Goal: Information Seeking & Learning: Find specific fact

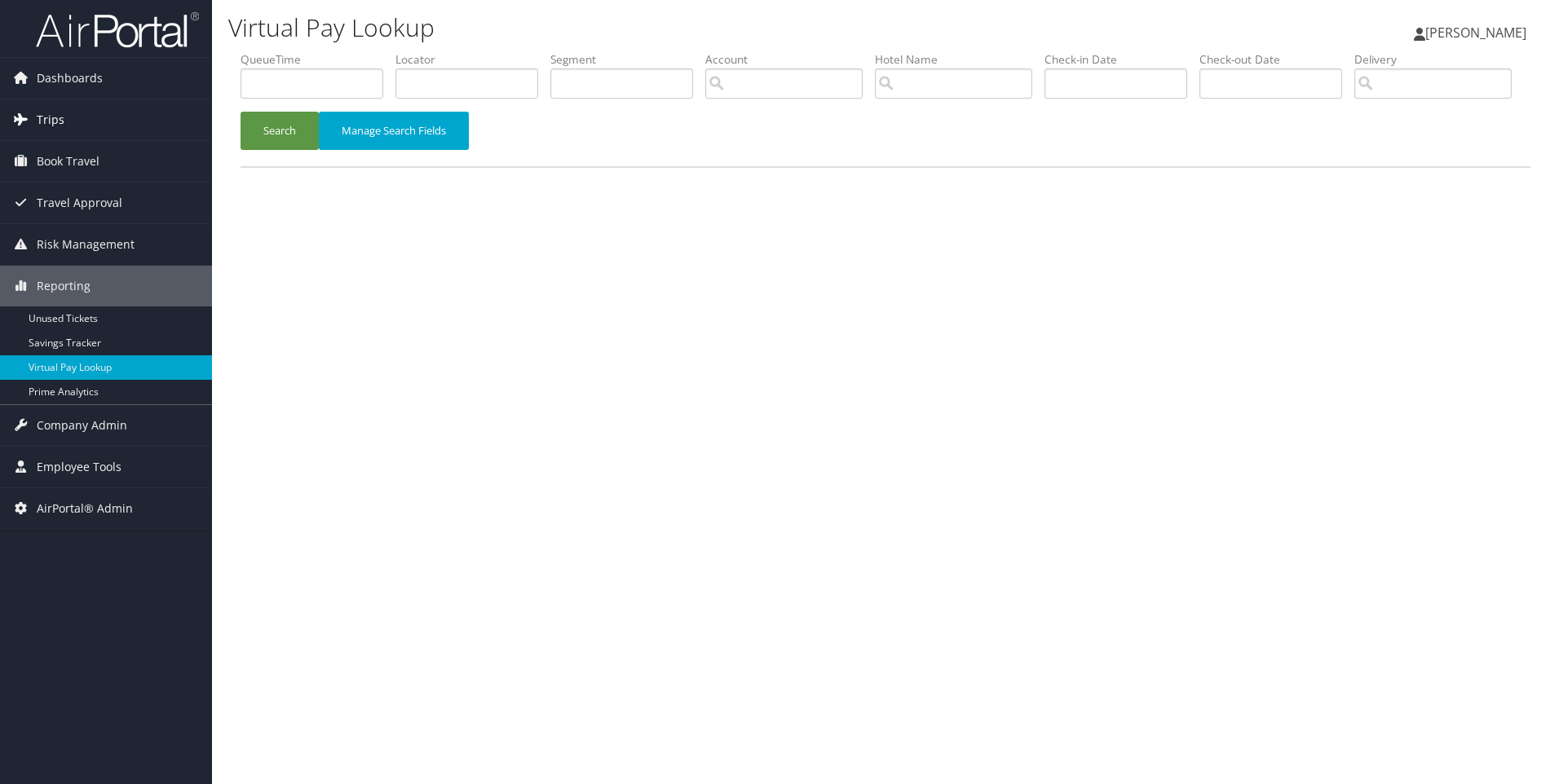
click at [32, 121] on link "Trips" at bounding box center [106, 120] width 212 height 41
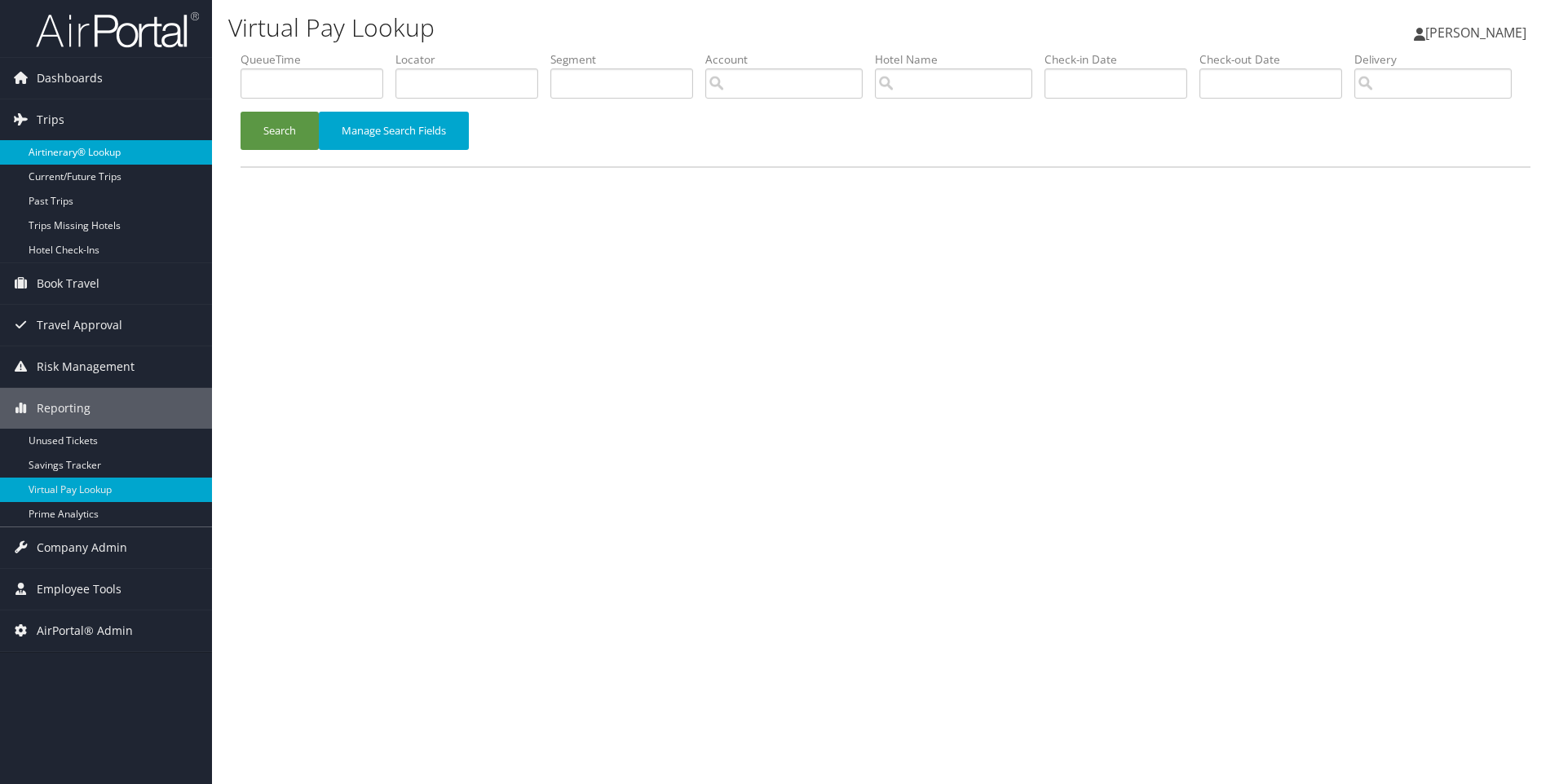
click at [52, 155] on link "Airtinerary® Lookup" at bounding box center [106, 152] width 212 height 24
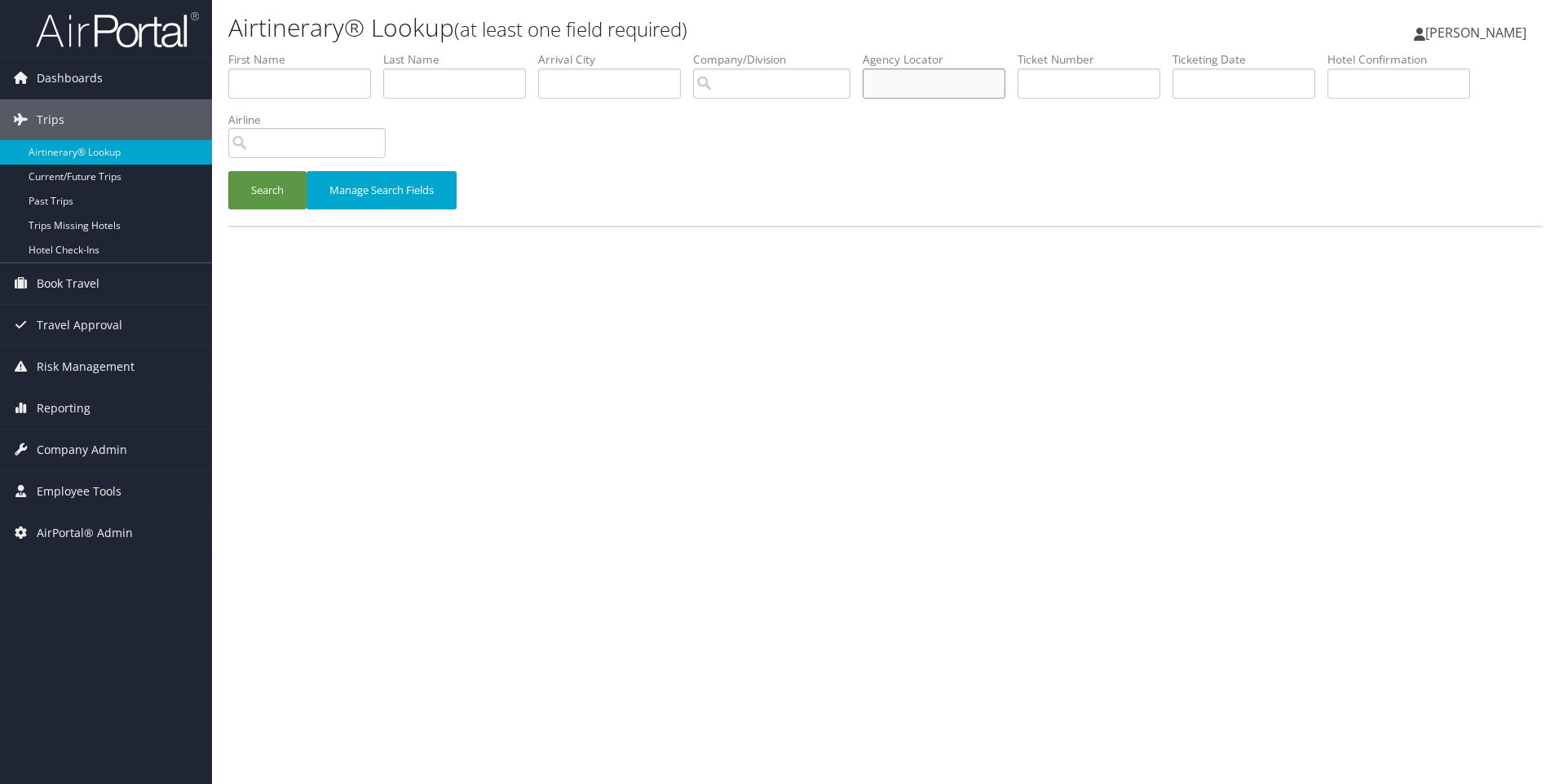
click at [936, 88] on input "text" at bounding box center [934, 83] width 143 height 30
paste input "D59QQL"
type input "D59QQL"
click at [228, 172] on button "Search" at bounding box center [267, 191] width 78 height 38
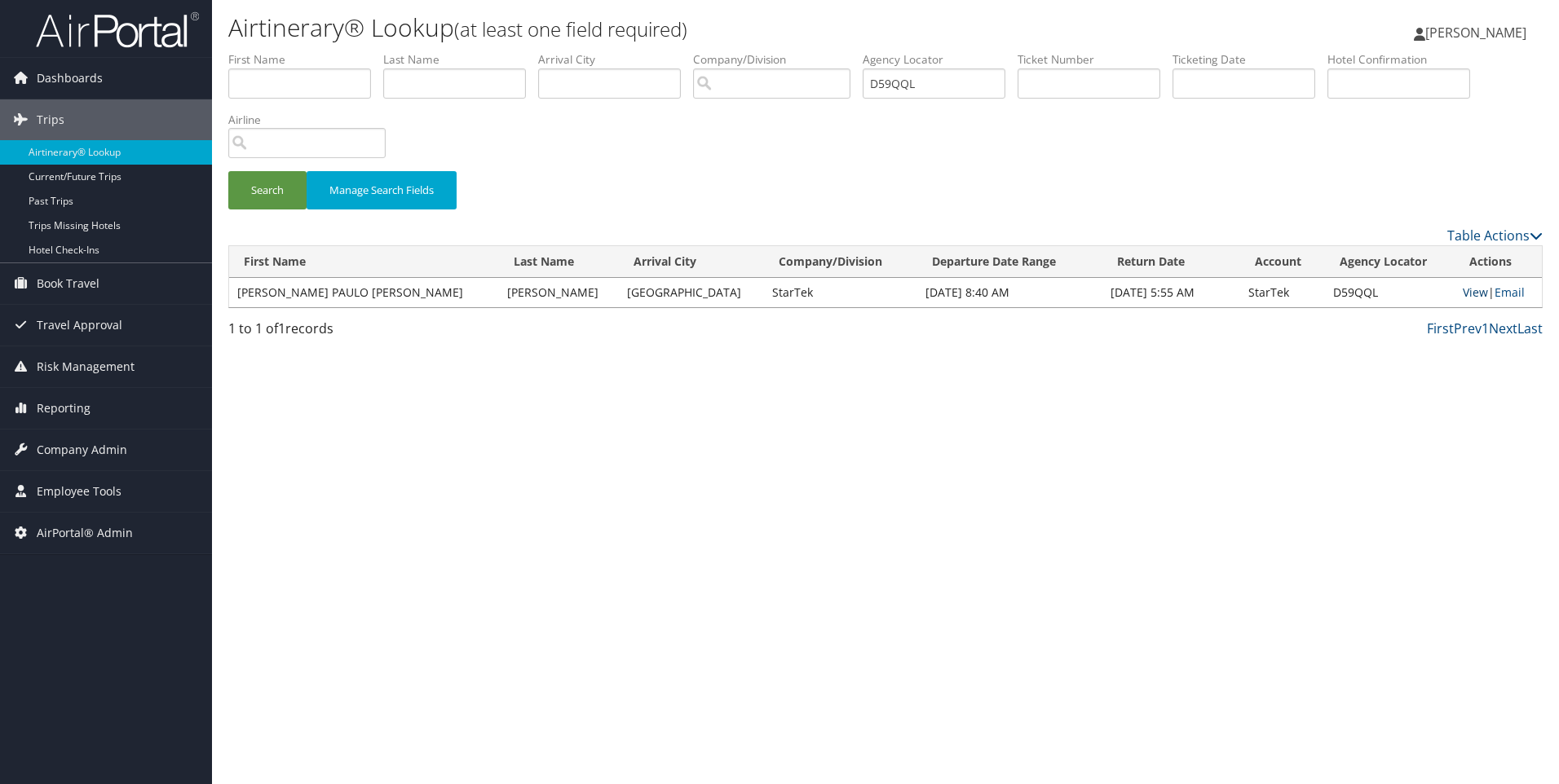
click at [1463, 288] on link "View" at bounding box center [1475, 292] width 25 height 16
click at [102, 444] on span "Company Admin" at bounding box center [81, 450] width 90 height 41
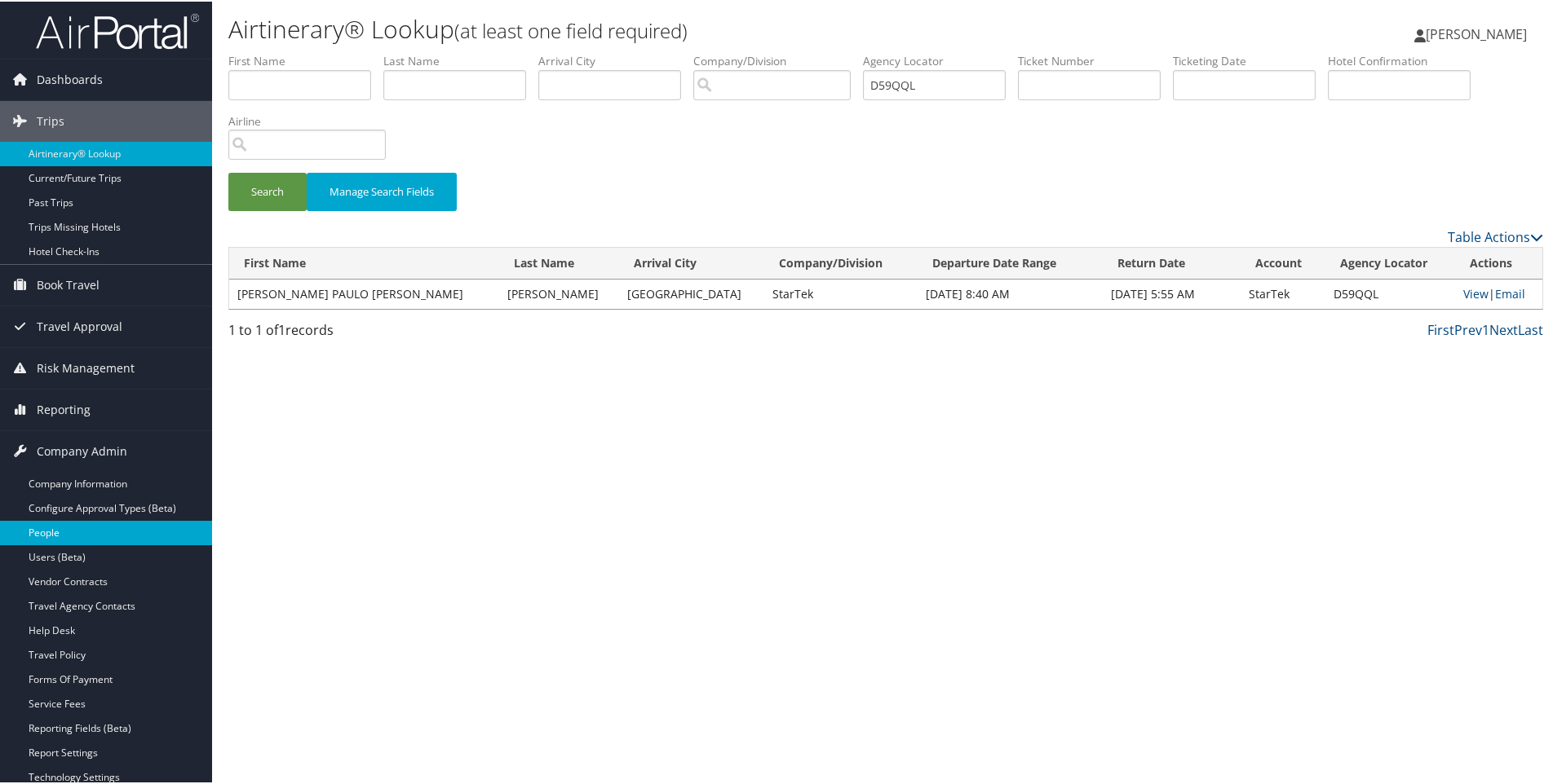
click at [78, 532] on link "People" at bounding box center [106, 531] width 212 height 24
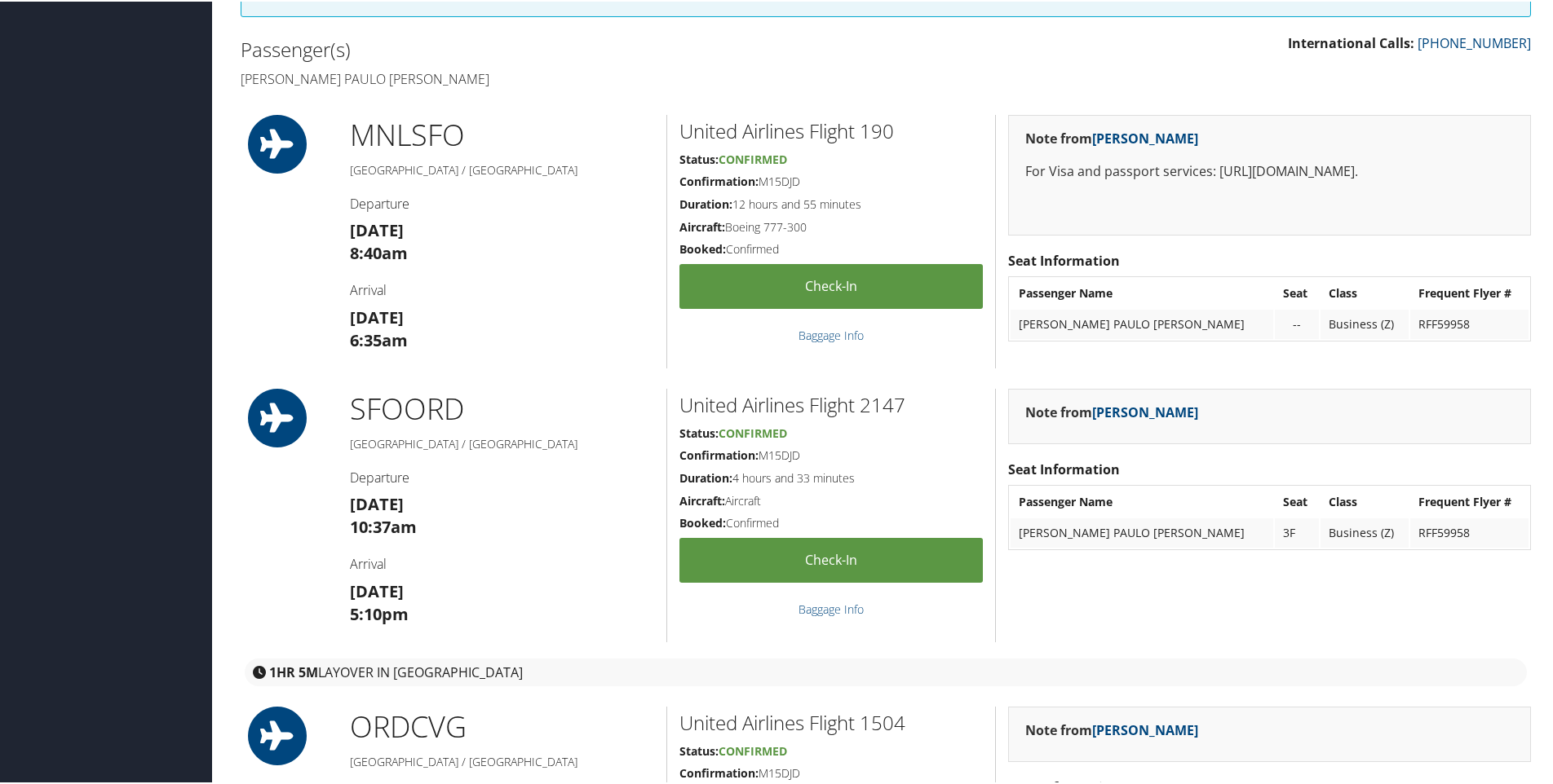
scroll to position [433, 0]
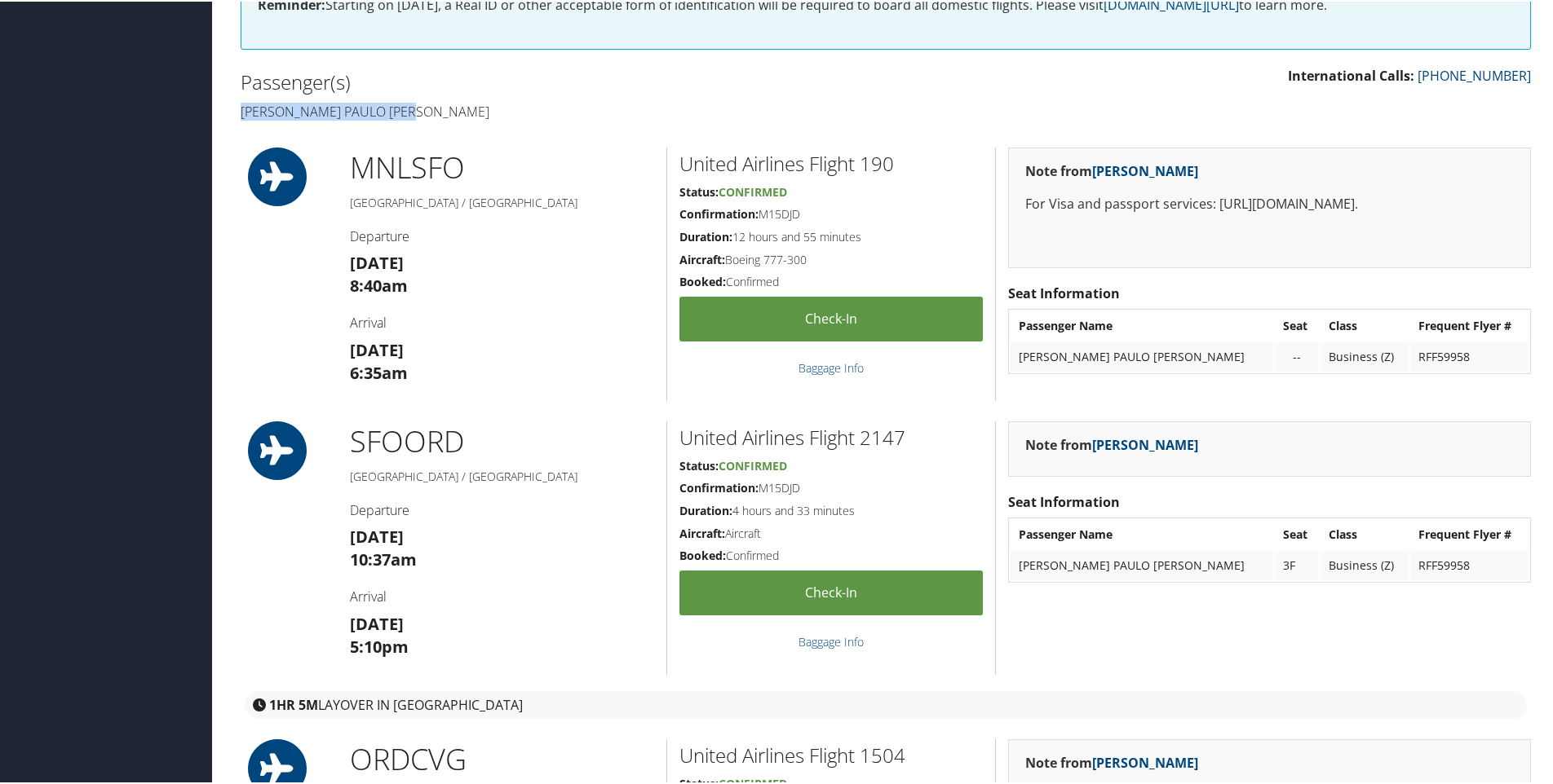
drag, startPoint x: 423, startPoint y: 110, endPoint x: 234, endPoint y: 118, distance: 189.2
click at [234, 118] on div "Passenger(s) Juan paulo lorenzo elordi Reyes" at bounding box center [557, 95] width 657 height 61
copy h4 "Juan paulo lorenzo elord"
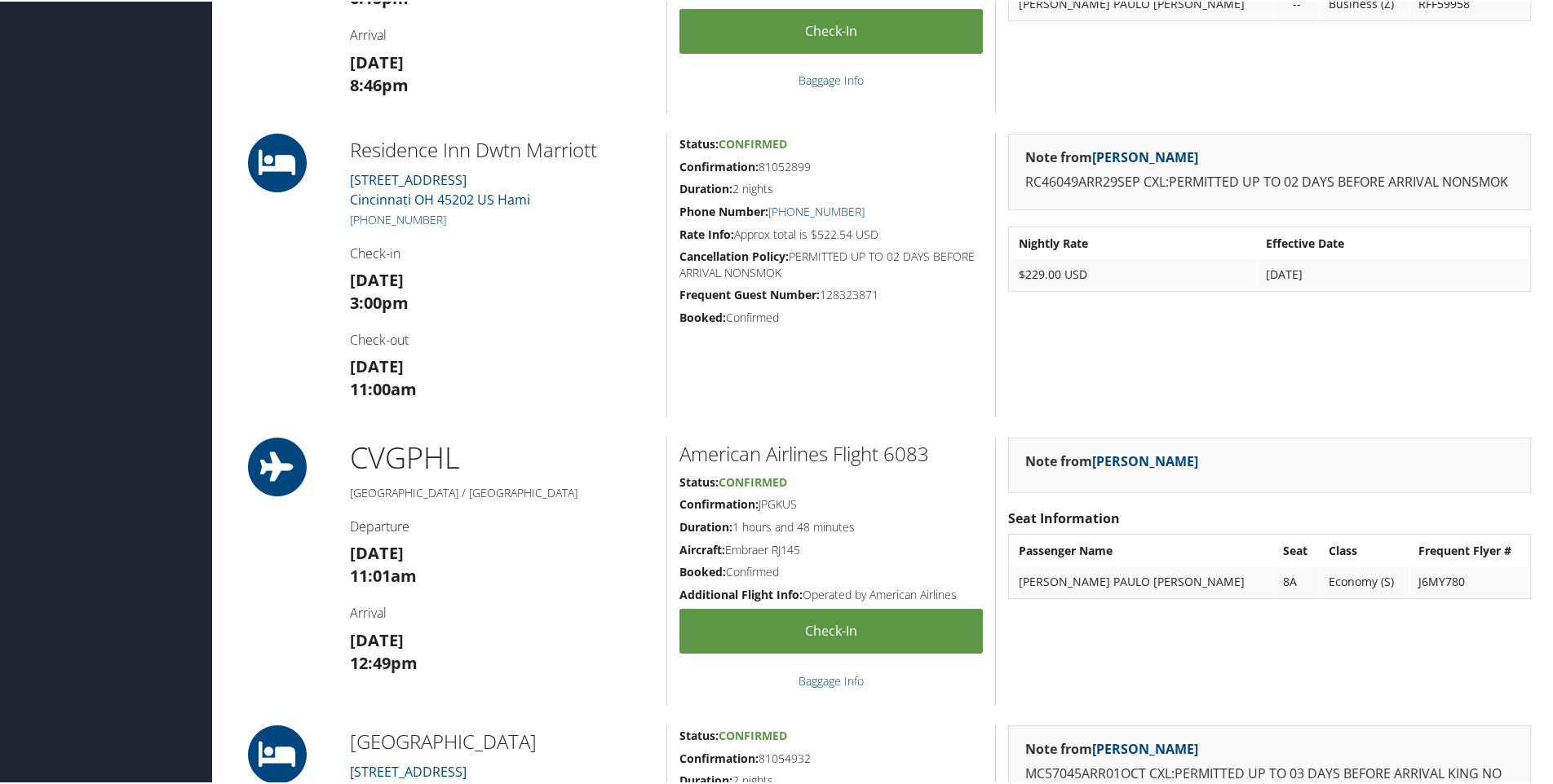
scroll to position [1313, 0]
drag, startPoint x: 608, startPoint y: 157, endPoint x: 344, endPoint y: 150, distance: 264.1
click at [344, 150] on div "Residence Inn Dwtn Marriott 506 EAST 4TH STREET Cincinnati OH 45202 US Hami +1 …" at bounding box center [502, 273] width 328 height 284
copy h2 "Residence Inn Dwtn Marriott"
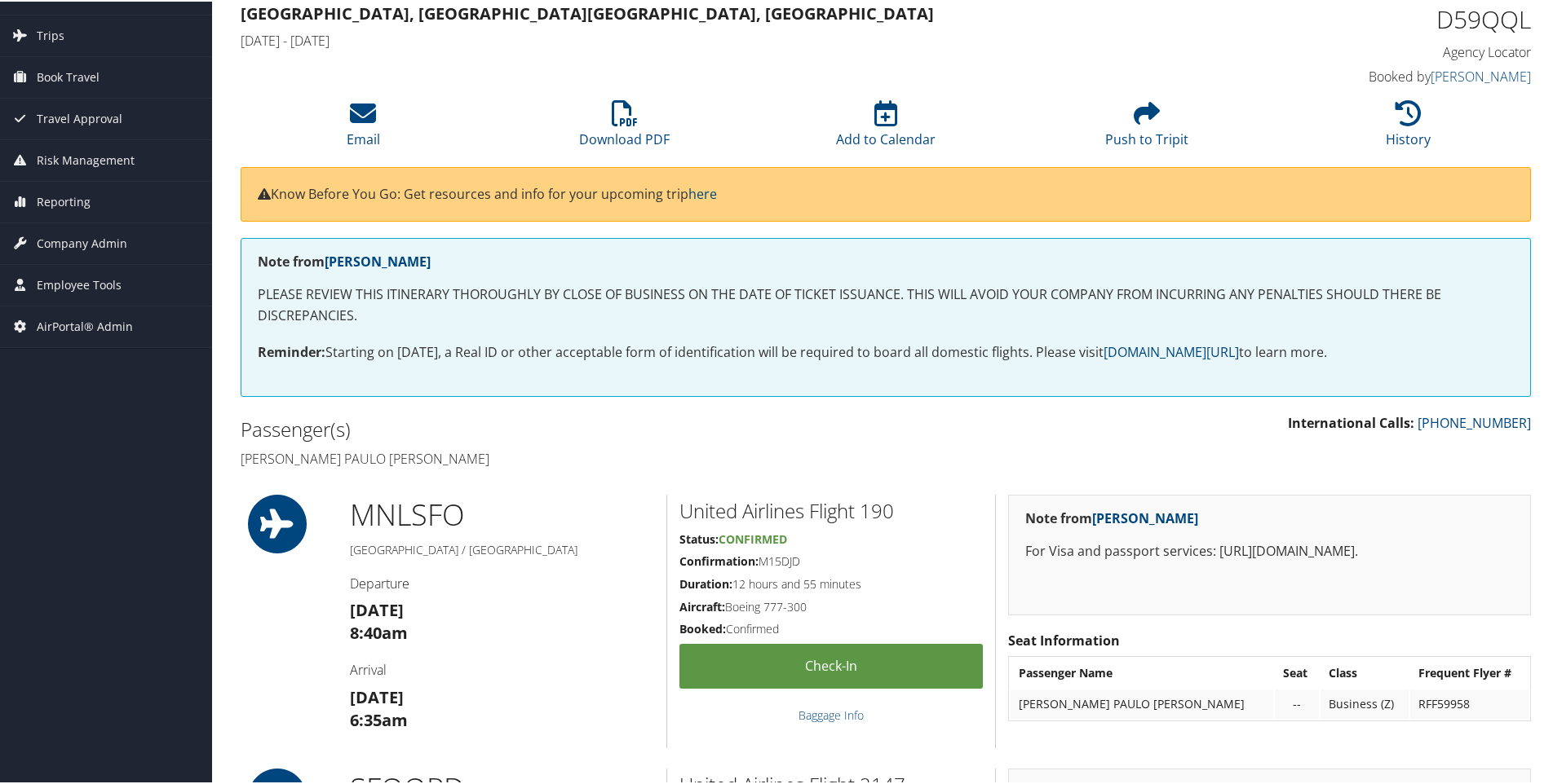
scroll to position [0, 0]
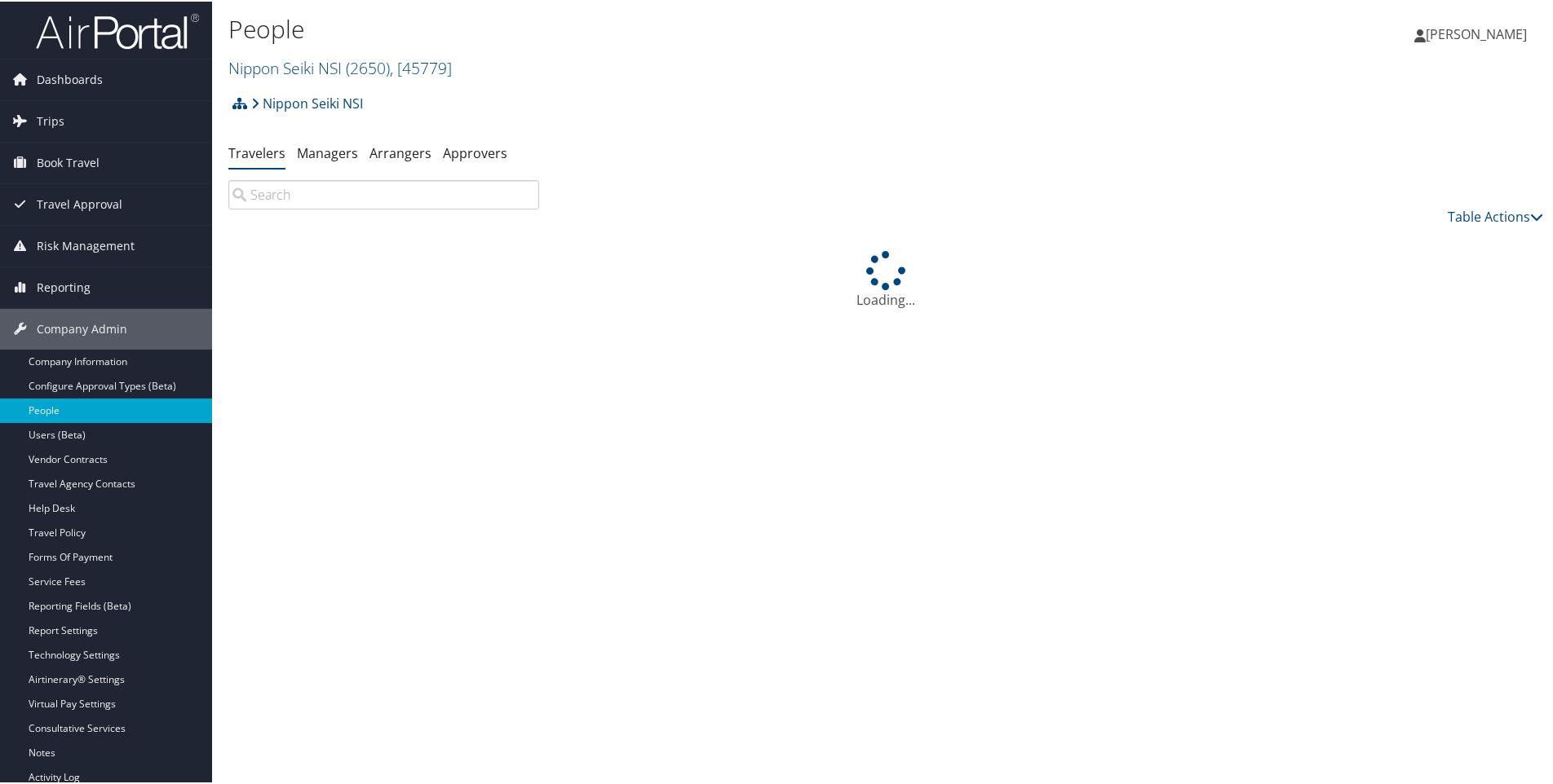
click at [336, 45] on h1 "People" at bounding box center [667, 27] width 877 height 34
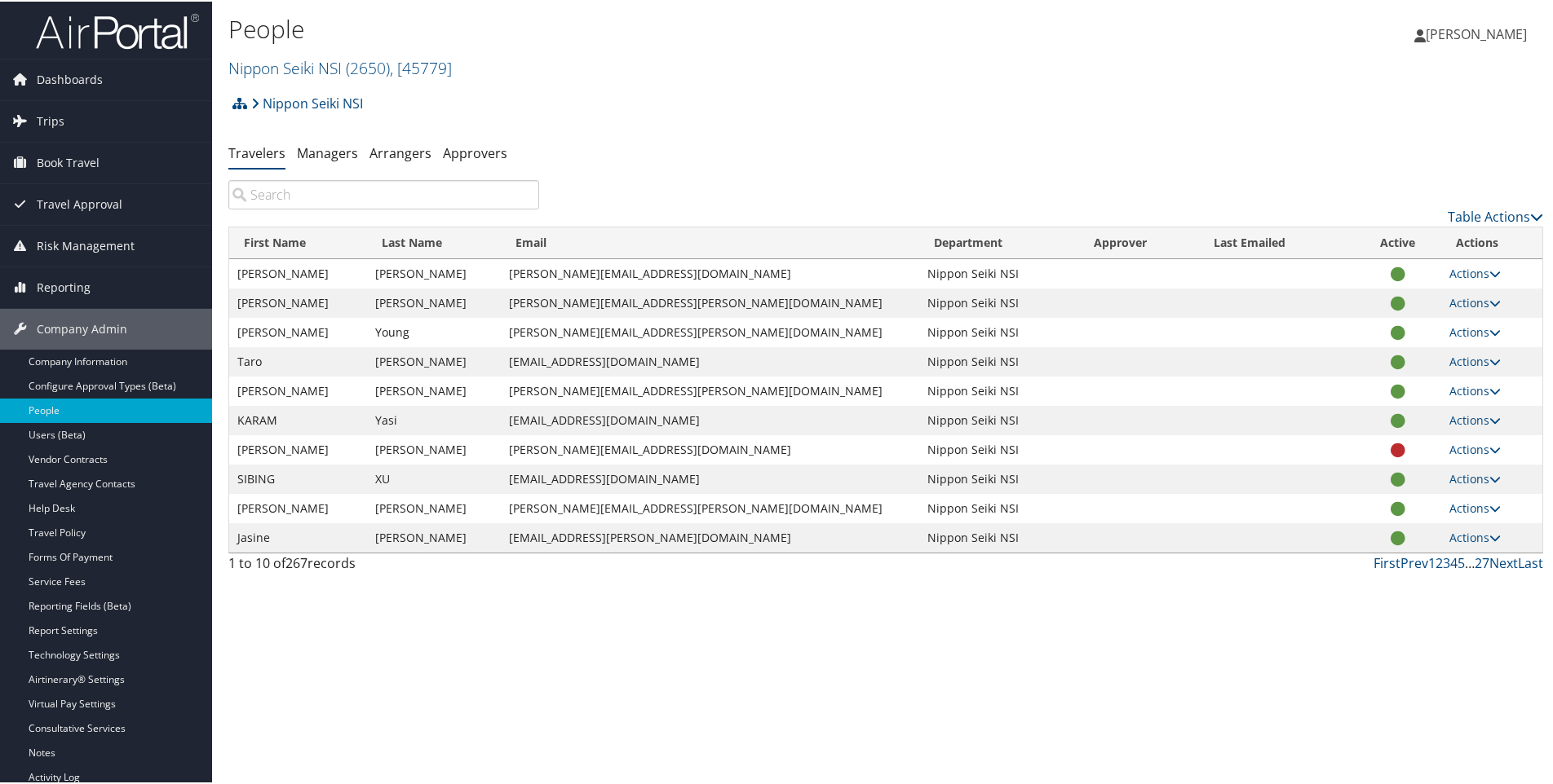
click at [336, 53] on h2 "Nippon Seiki NSI ( 2650 ) , [ 45779 ]" at bounding box center [667, 66] width 877 height 28
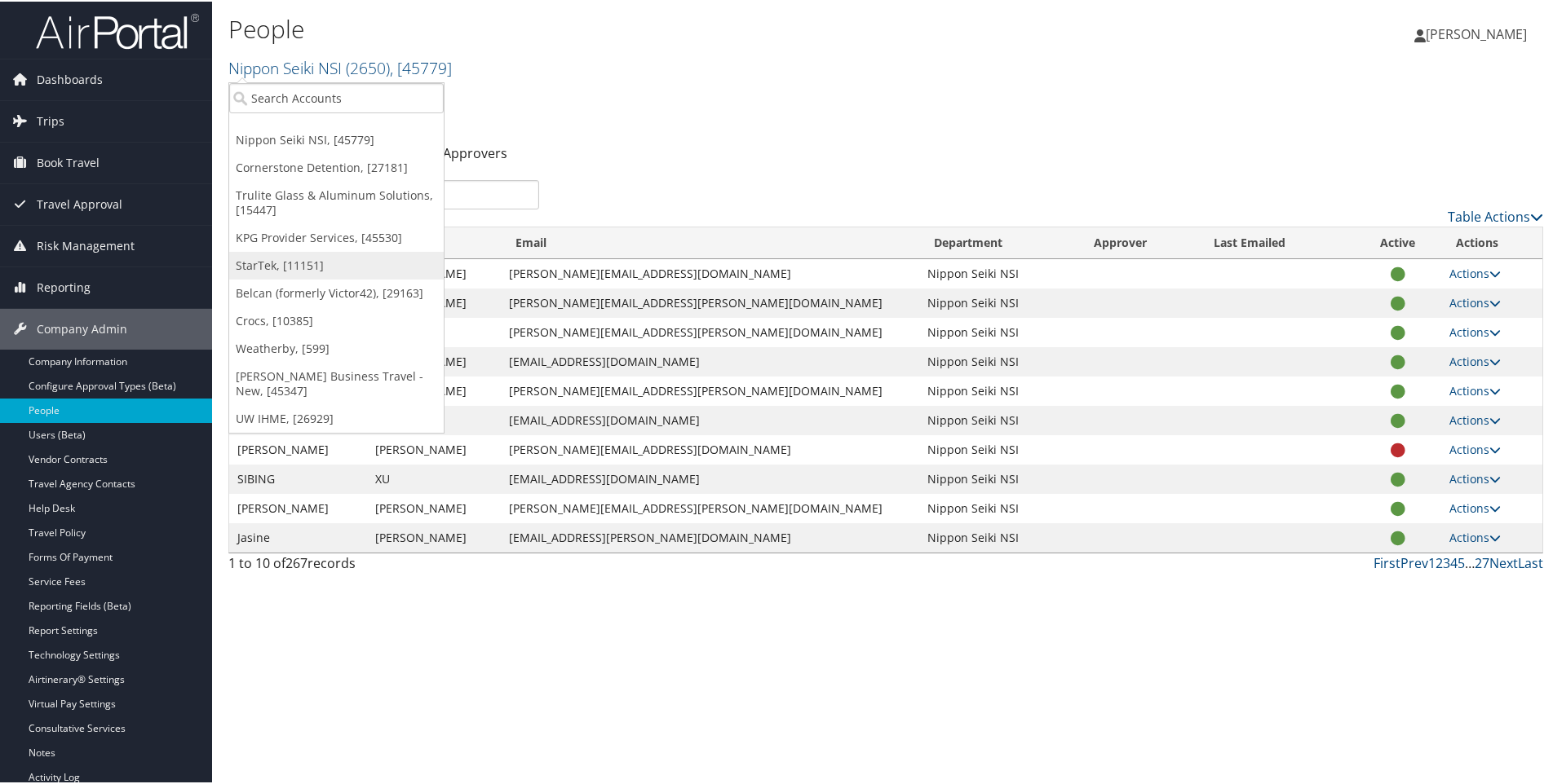
click at [305, 262] on link "StarTek, [11151]" at bounding box center [336, 264] width 214 height 28
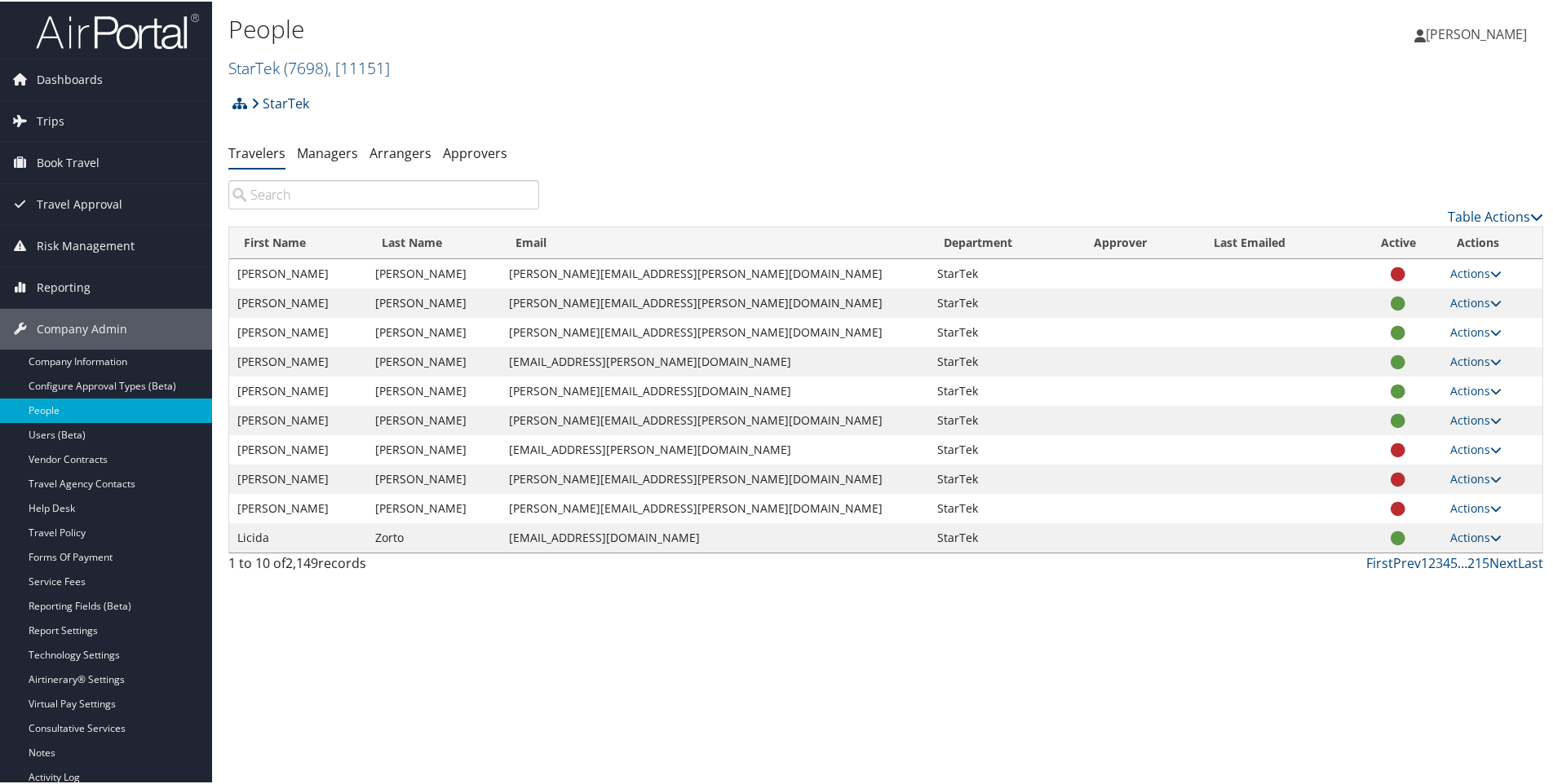
click at [301, 201] on input "search" at bounding box center [383, 193] width 311 height 30
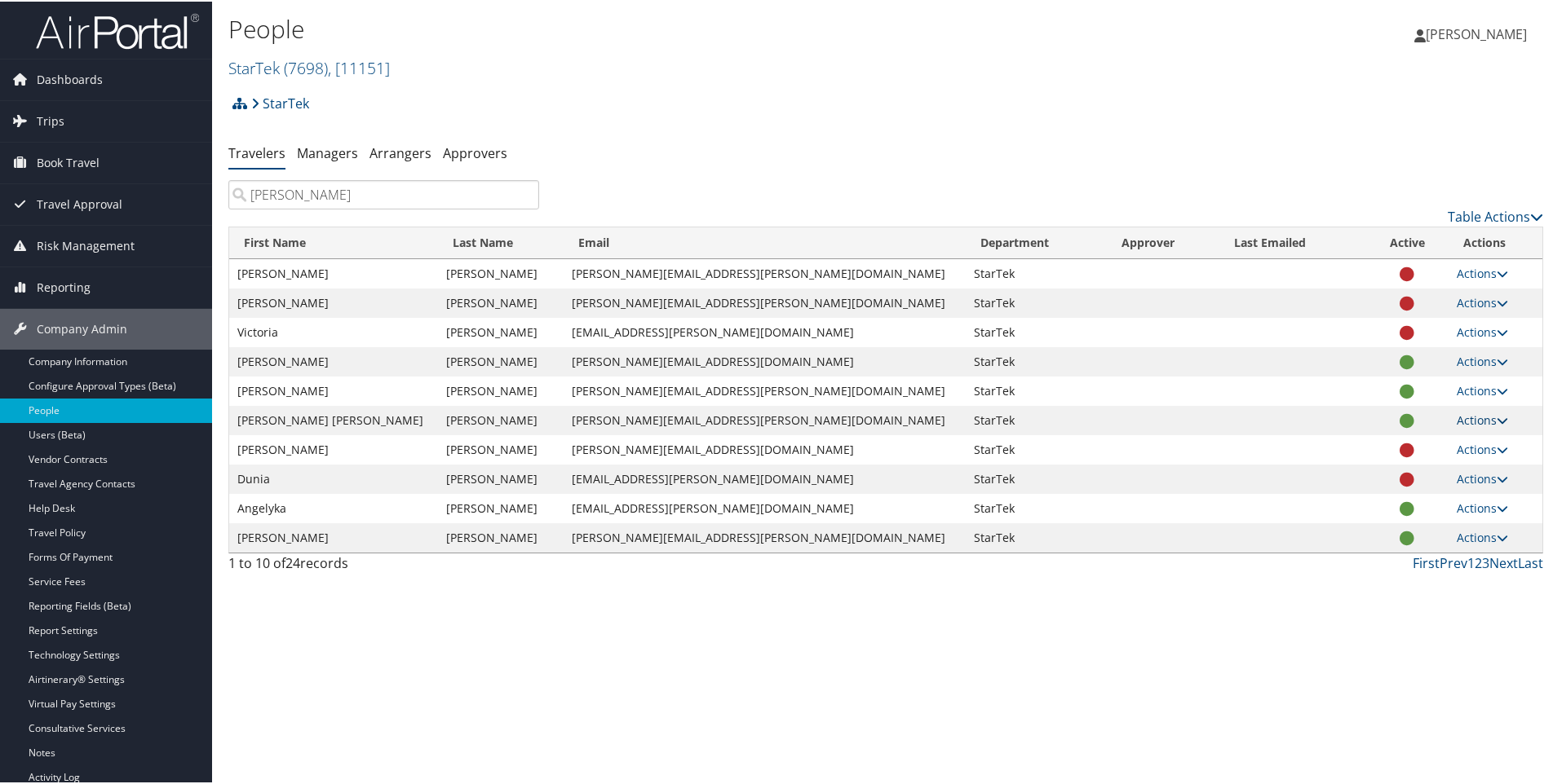
type input "[PERSON_NAME]"
click at [1457, 411] on link "Actions" at bounding box center [1482, 419] width 52 height 16
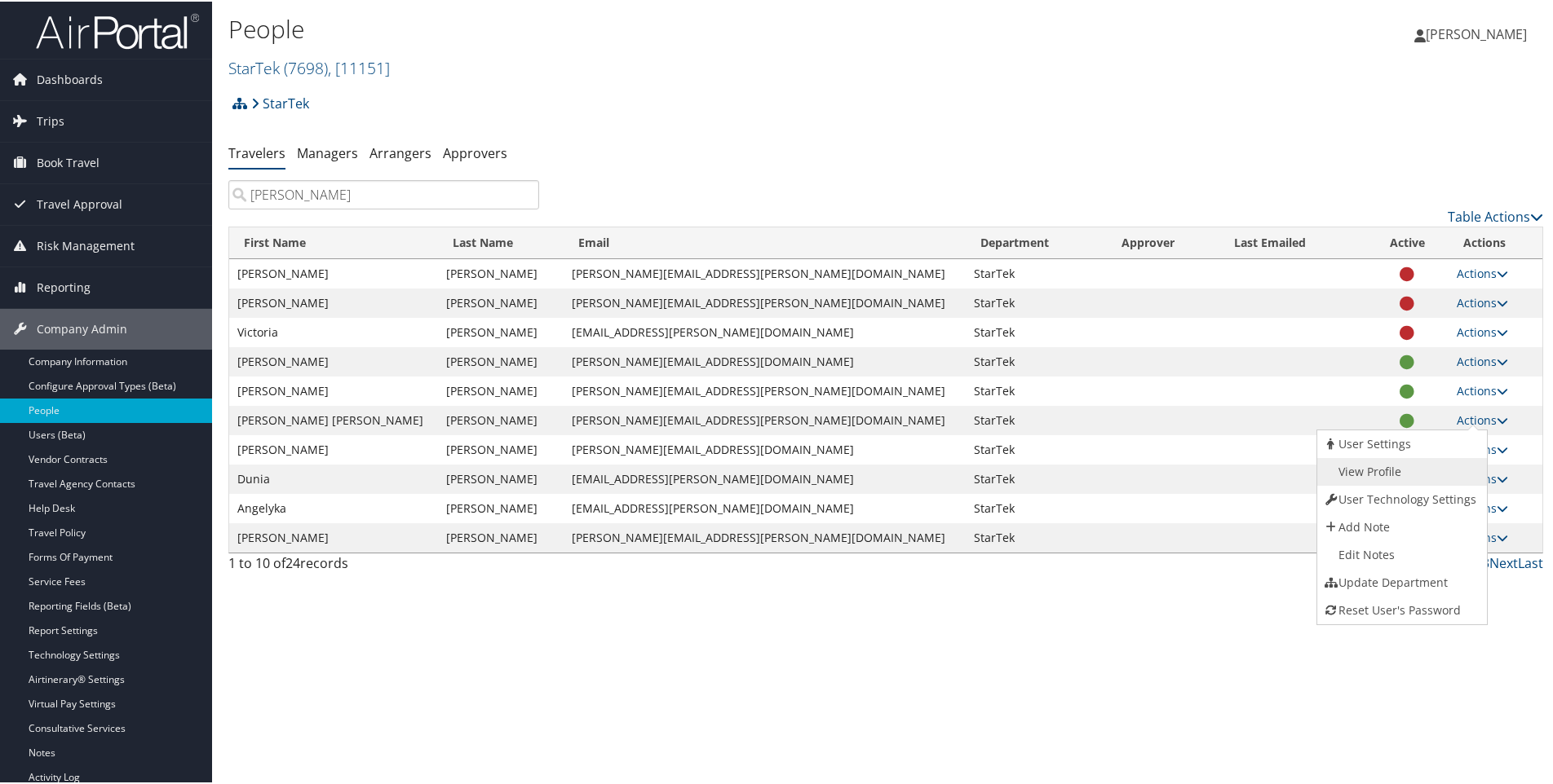
click at [1413, 458] on link "View Profile" at bounding box center [1400, 471] width 165 height 28
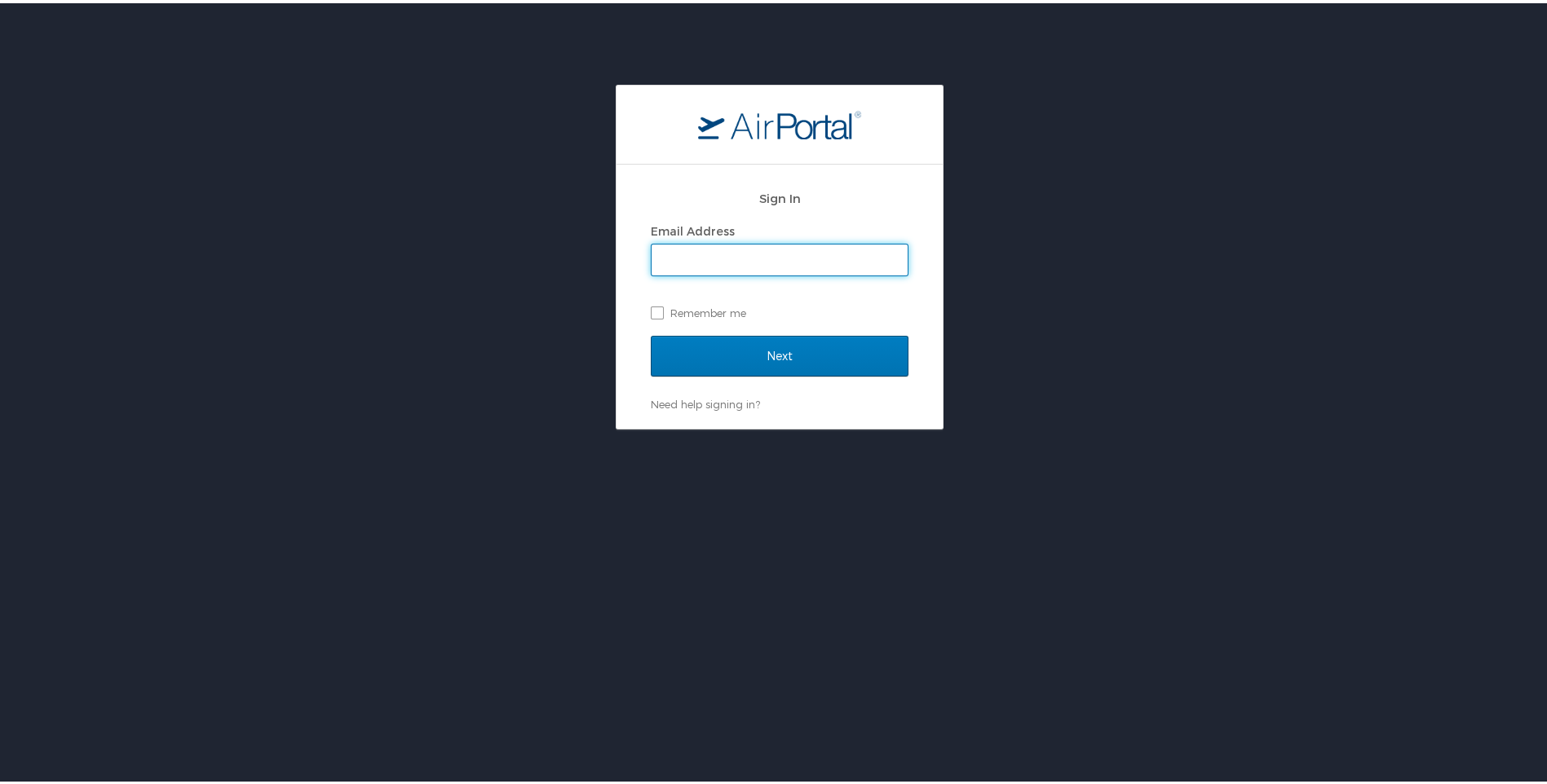
type input "[PERSON_NAME][EMAIL_ADDRESS][PERSON_NAME][DOMAIN_NAME]"
click at [686, 304] on label "Remember me" at bounding box center [779, 310] width 257 height 24
click at [662, 304] on input "Remember me" at bounding box center [656, 309] width 11 height 10
checkbox input "true"
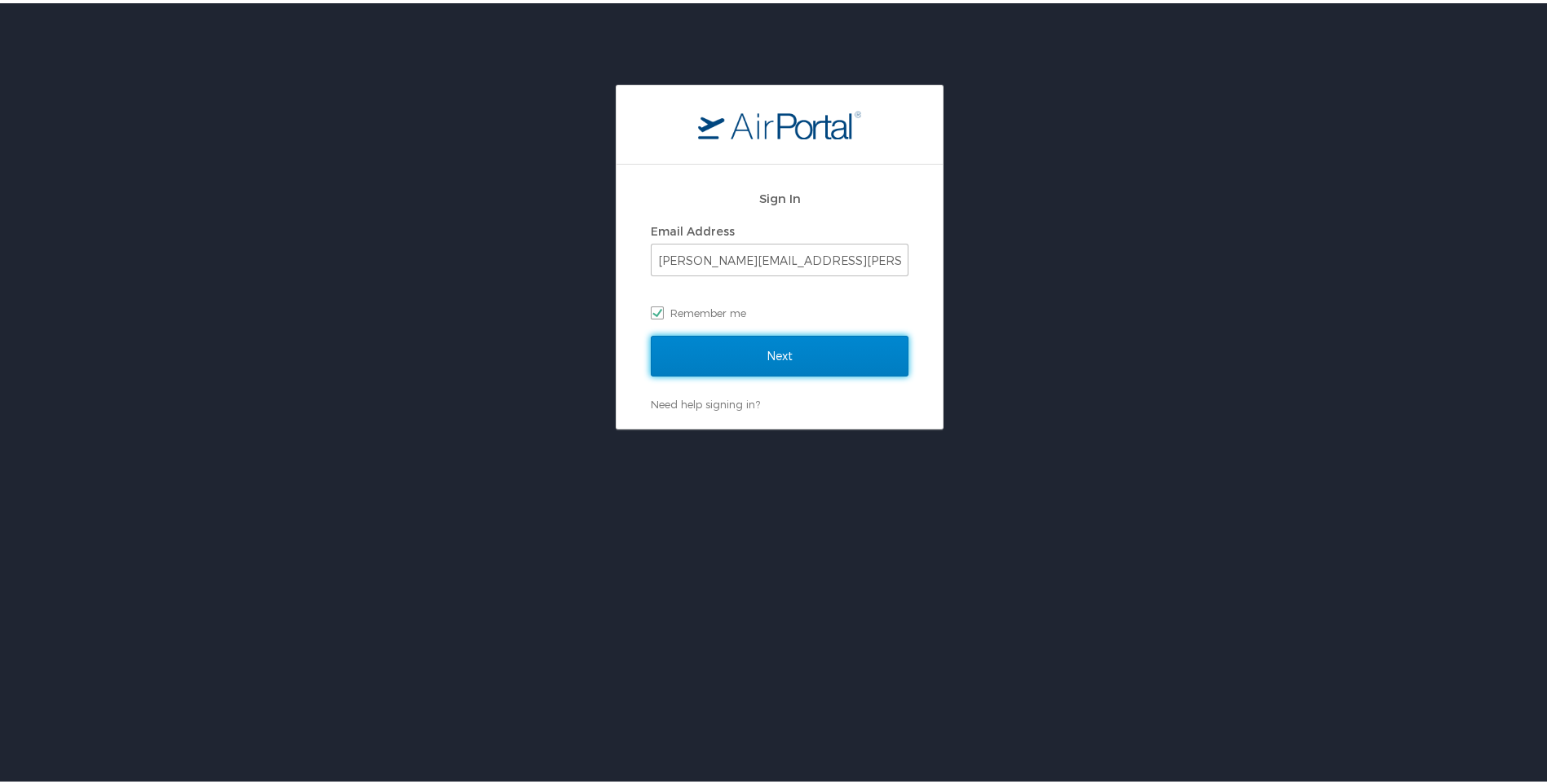
click at [709, 360] on input "Next" at bounding box center [779, 353] width 257 height 41
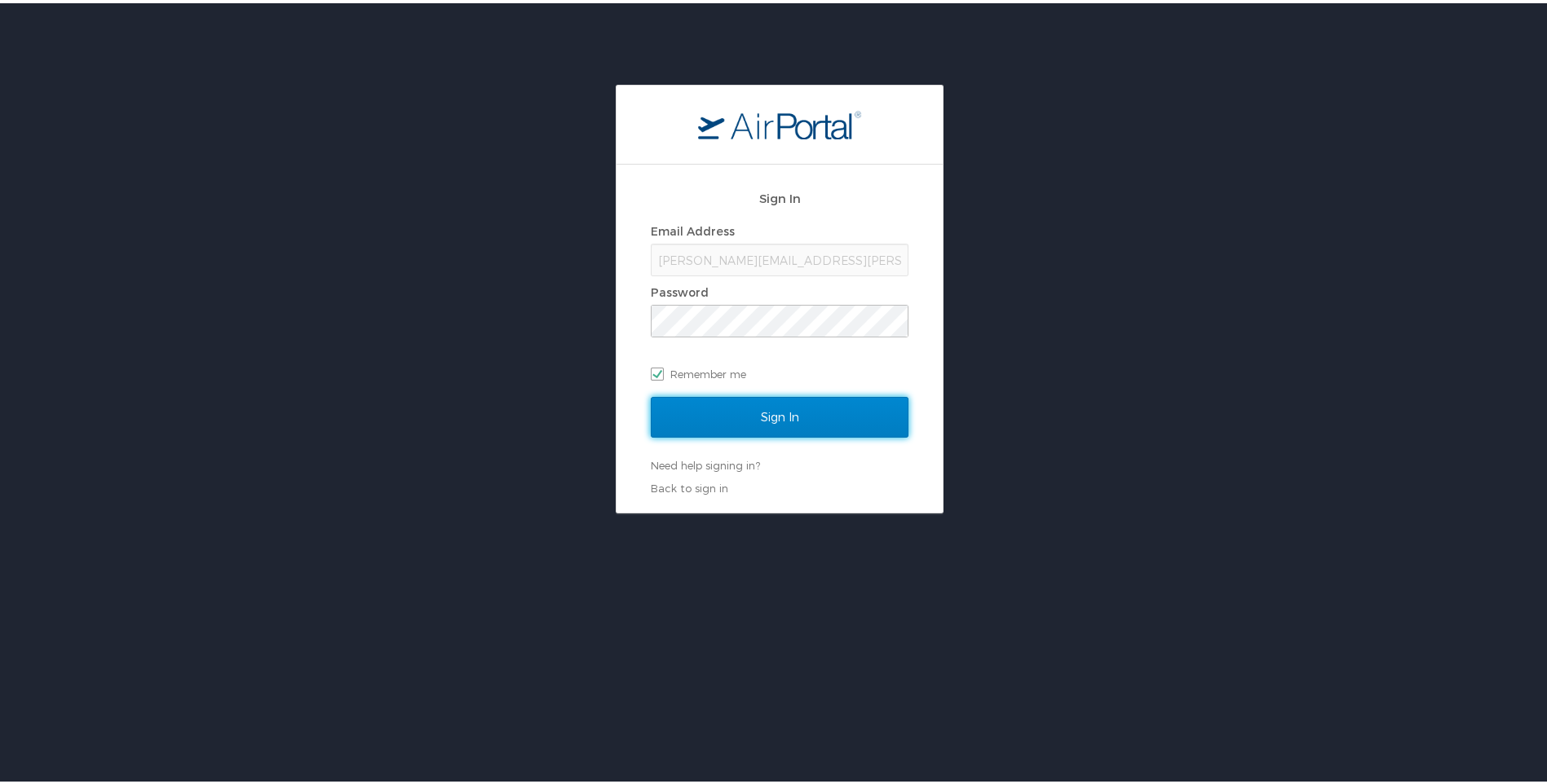
click at [730, 415] on input "Sign In" at bounding box center [779, 414] width 257 height 41
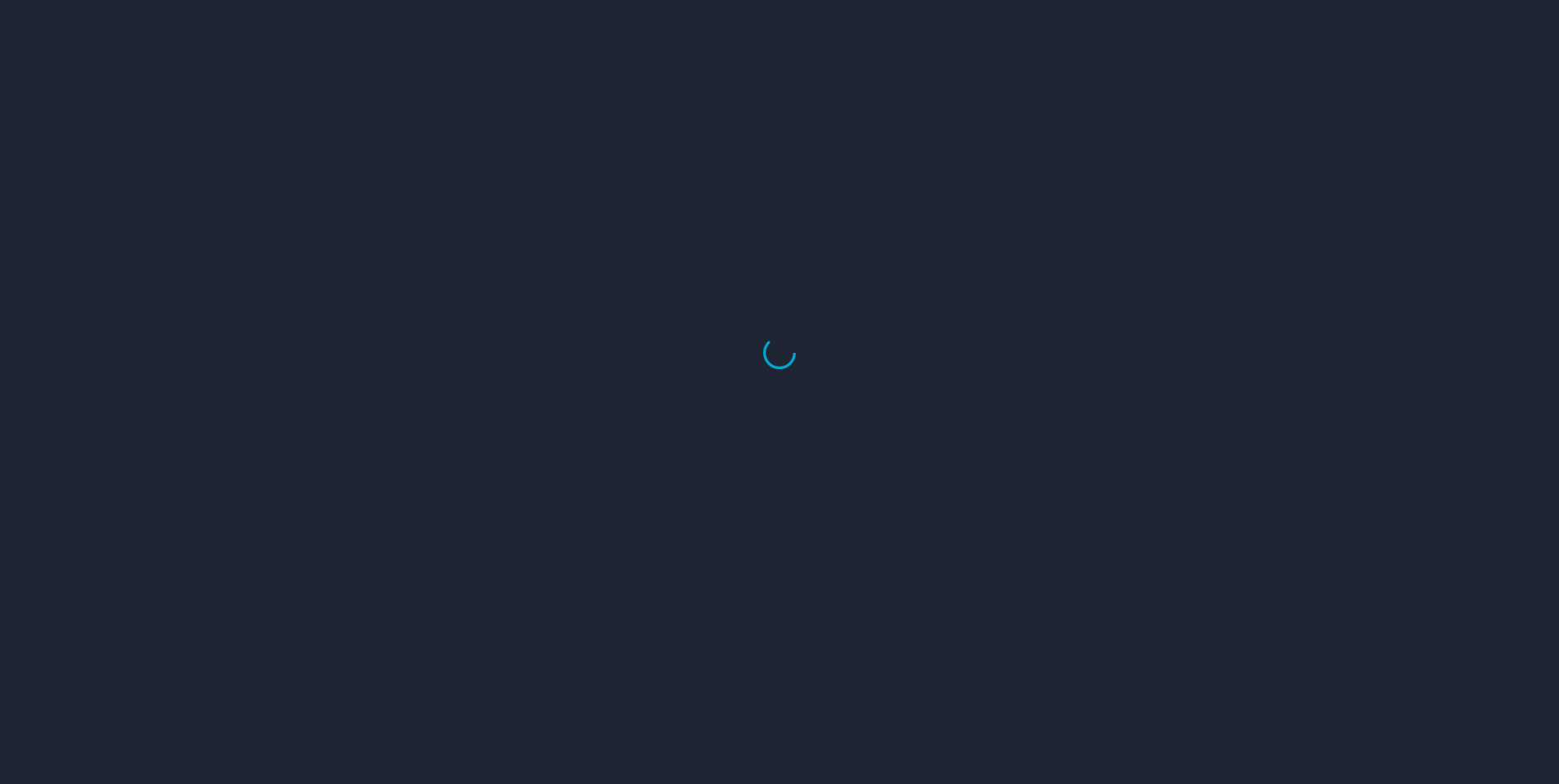
select select "US"
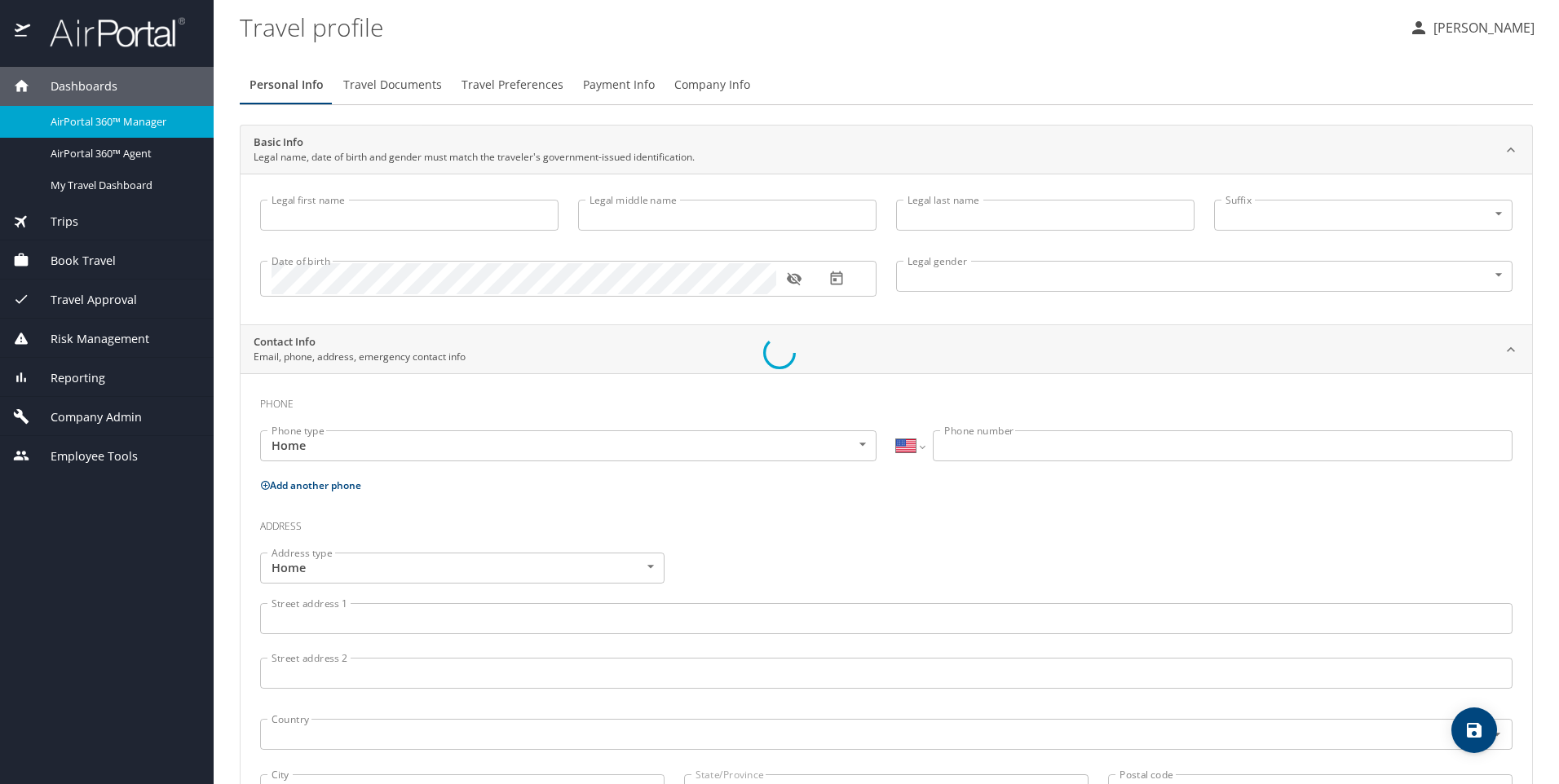
type input "Juan paulo lorenzo"
type input "Elordi"
type input "Reyes"
type input "Male"
type input "Jhammie B."
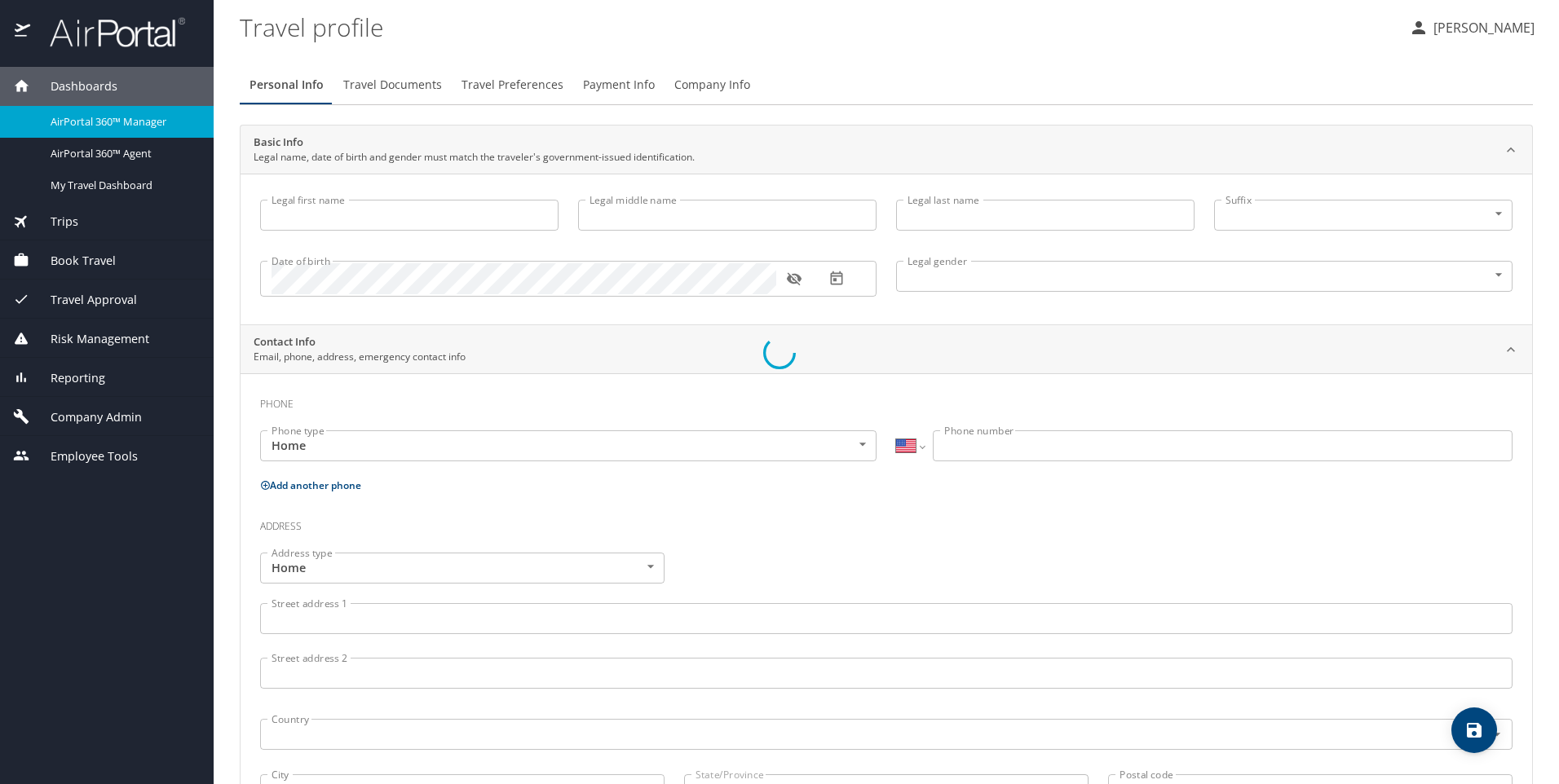
type input "Reyes"
select select "PH"
type input "0999 227 4954"
select select "PH"
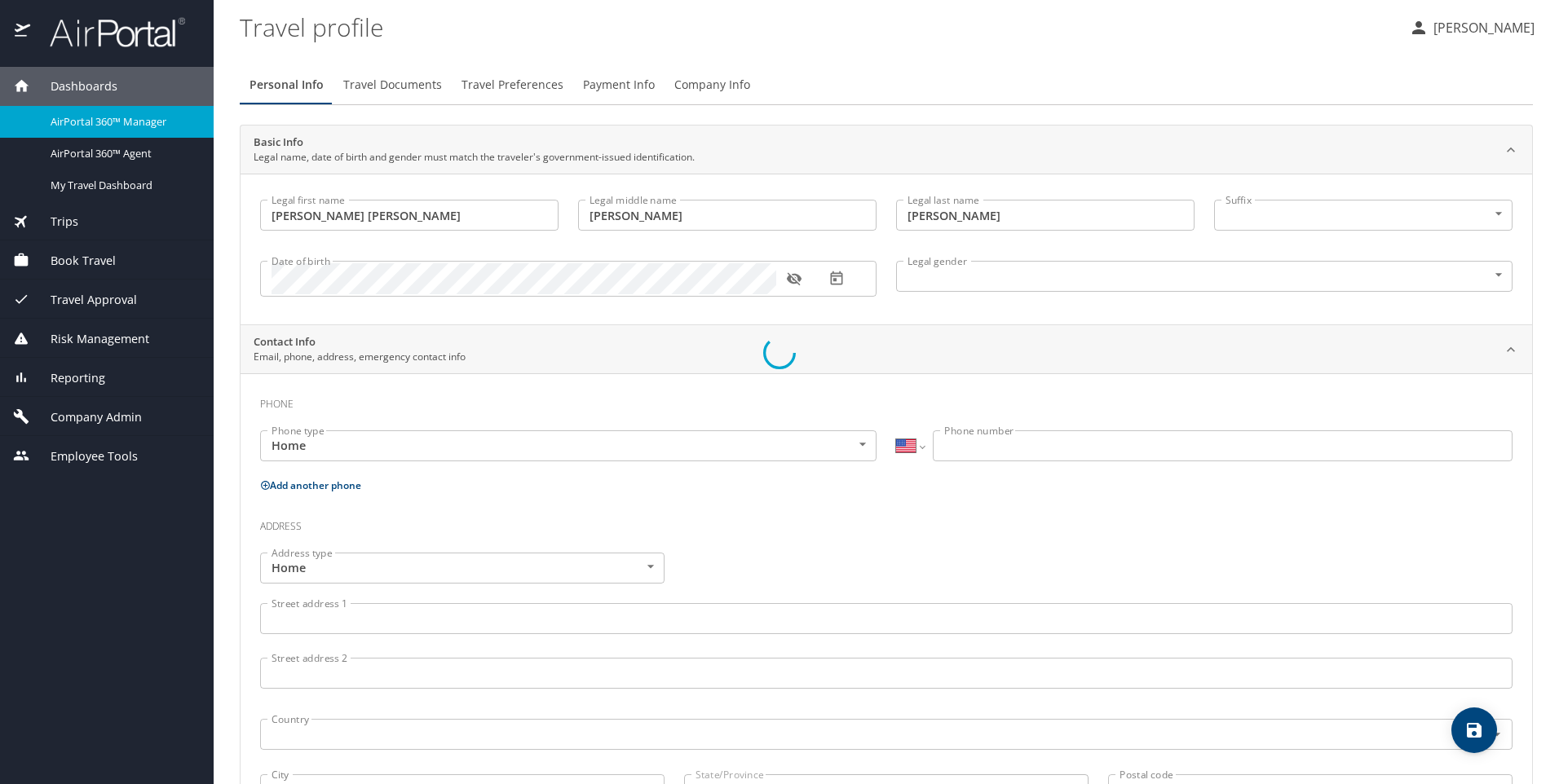
select select "PH"
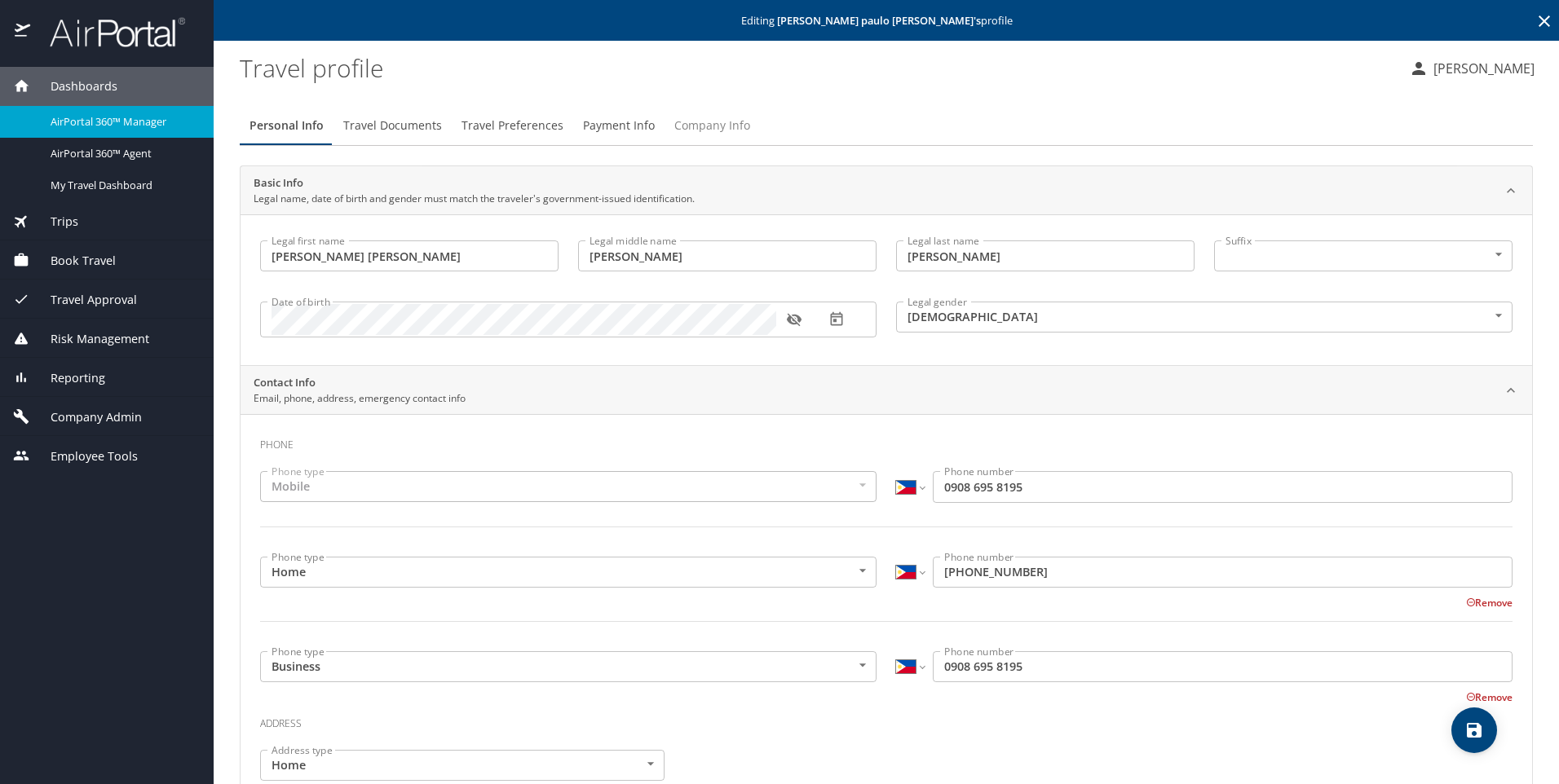
click at [713, 121] on span "Company Info" at bounding box center [713, 125] width 76 height 20
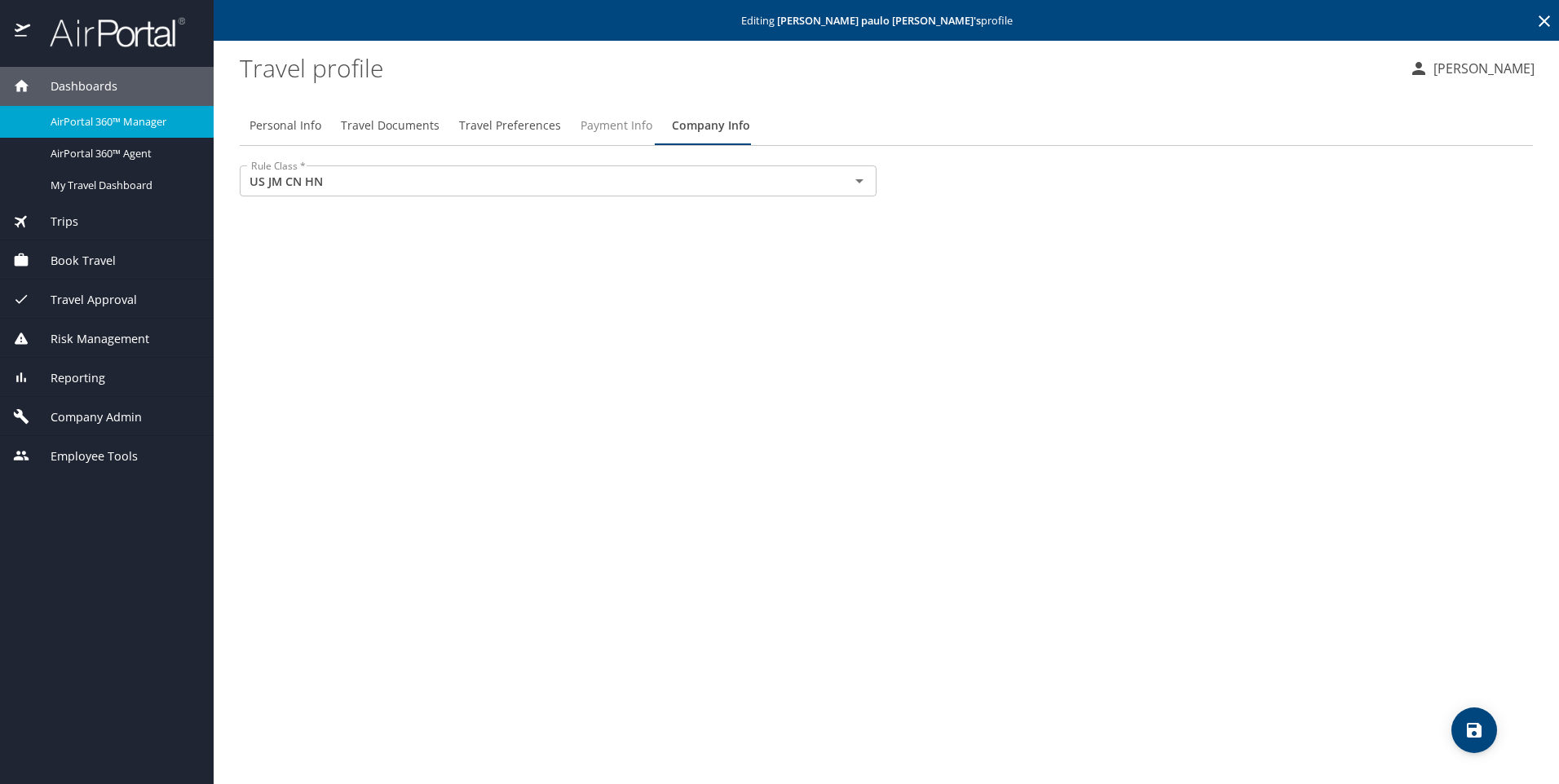
click at [607, 127] on span "Payment Info" at bounding box center [616, 125] width 72 height 20
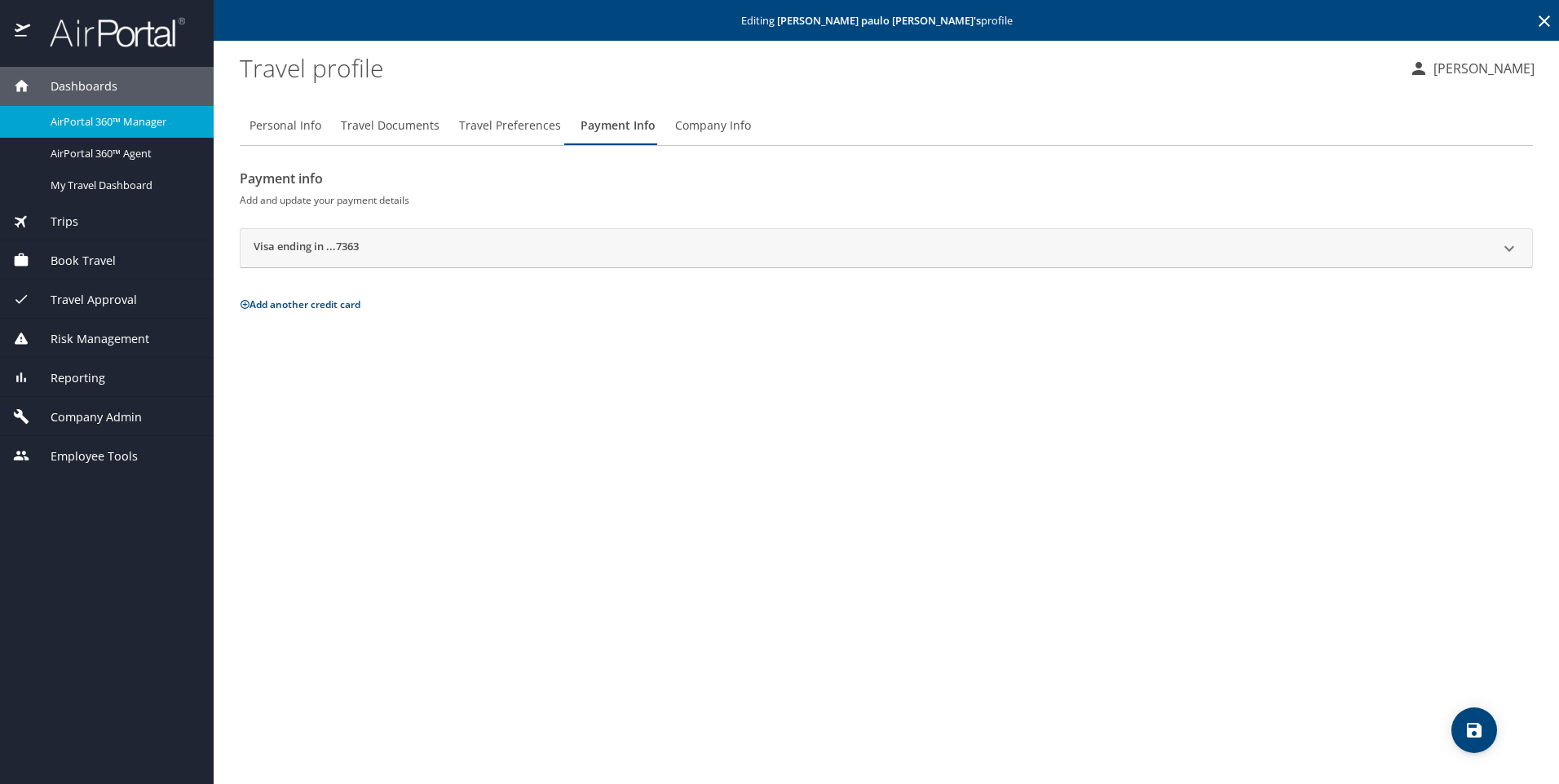
click at [488, 122] on span "Travel Preferences" at bounding box center [510, 125] width 102 height 20
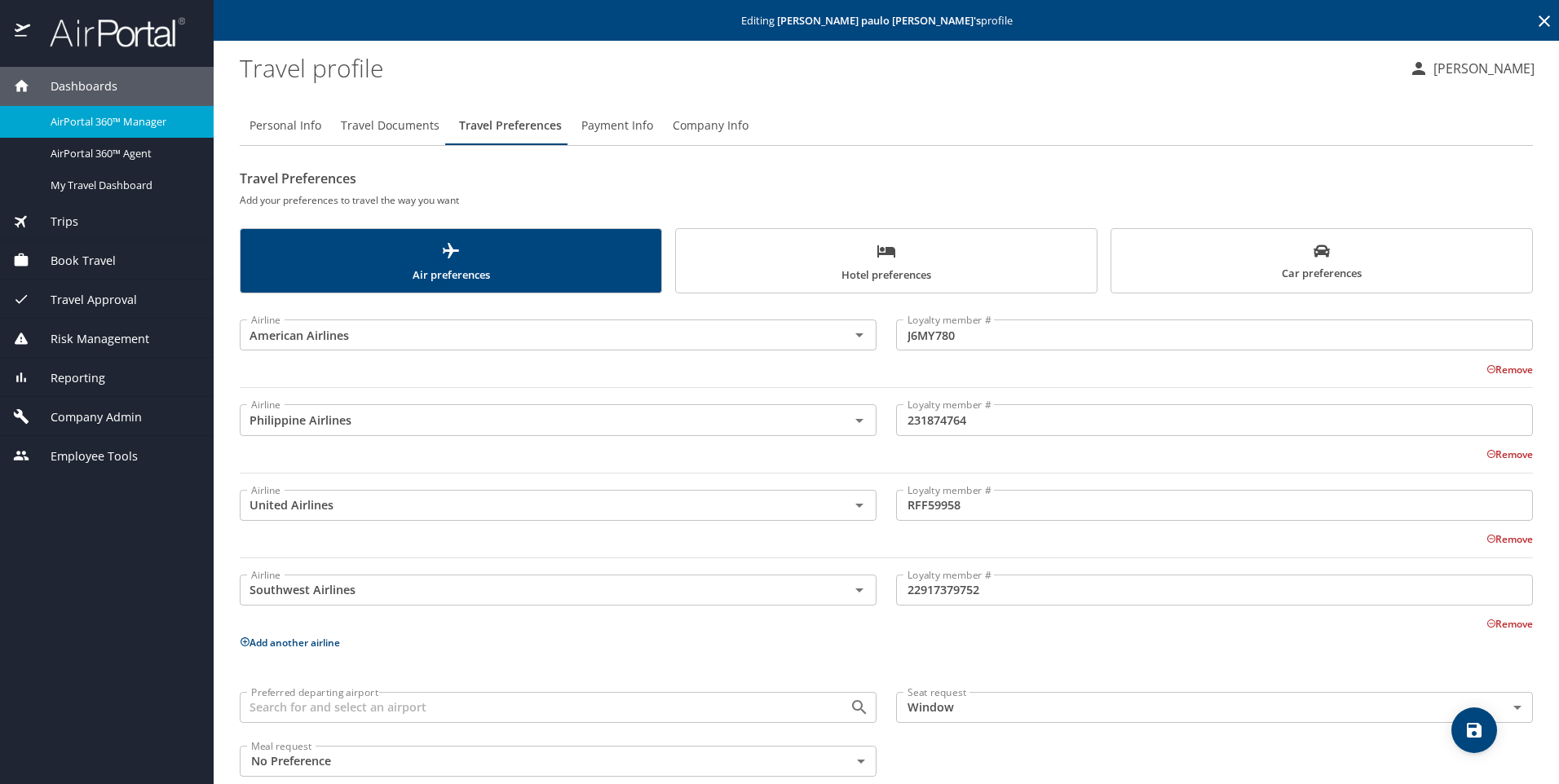
click at [381, 131] on span "Travel Documents" at bounding box center [390, 125] width 99 height 20
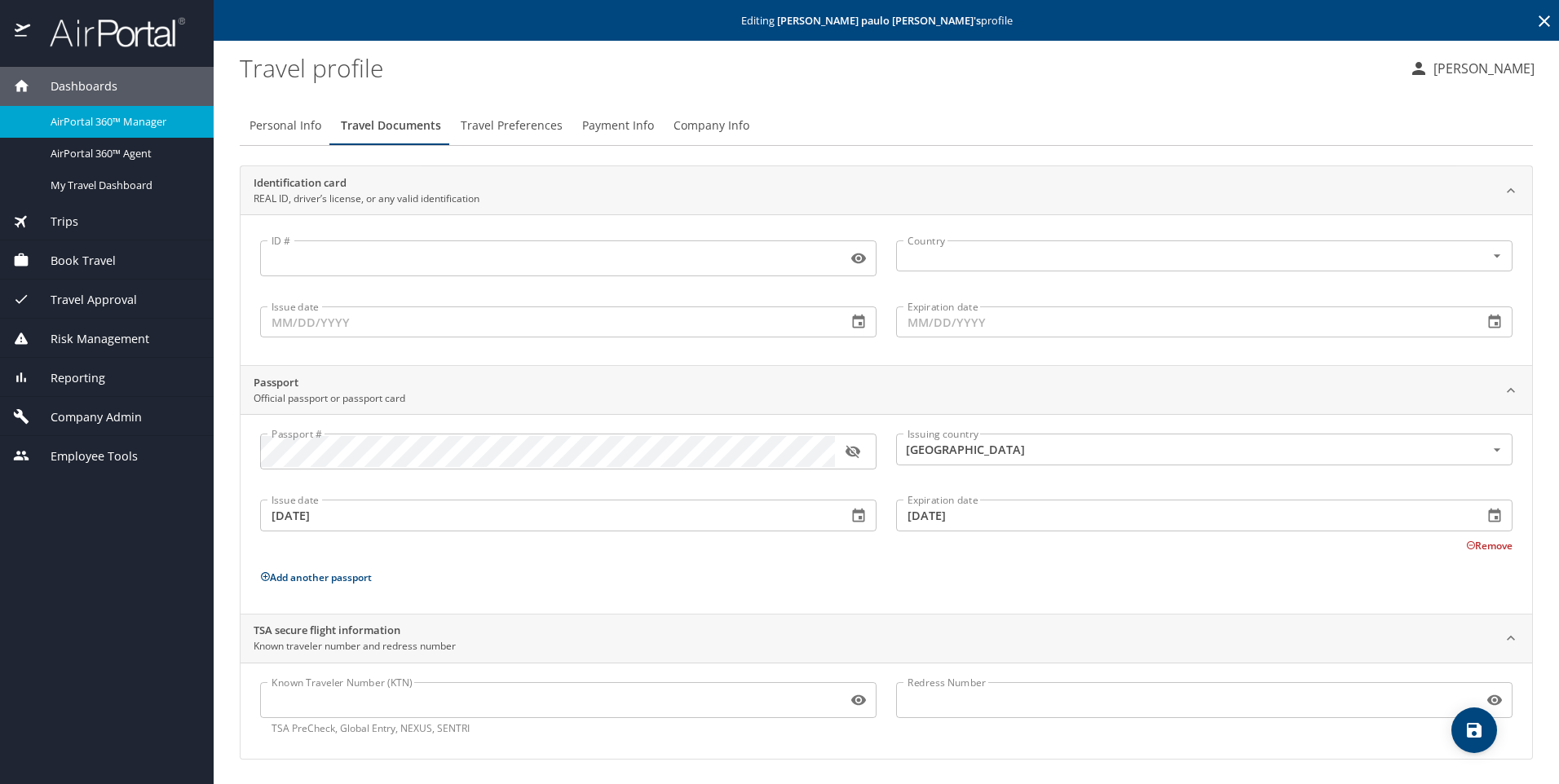
click at [288, 133] on span "Personal Info" at bounding box center [285, 125] width 72 height 20
select select "PH"
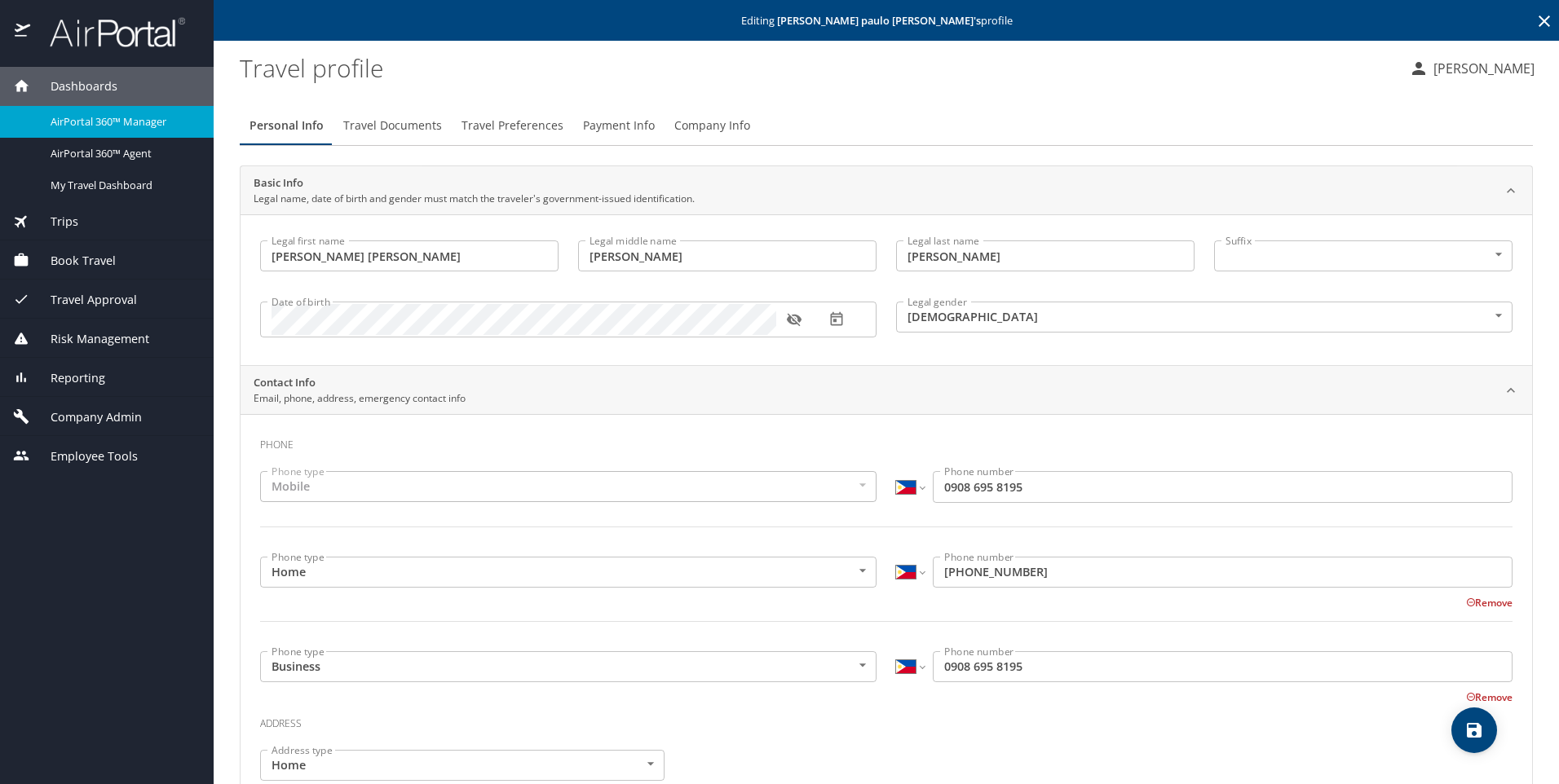
click at [682, 145] on button "Company Info" at bounding box center [712, 125] width 95 height 39
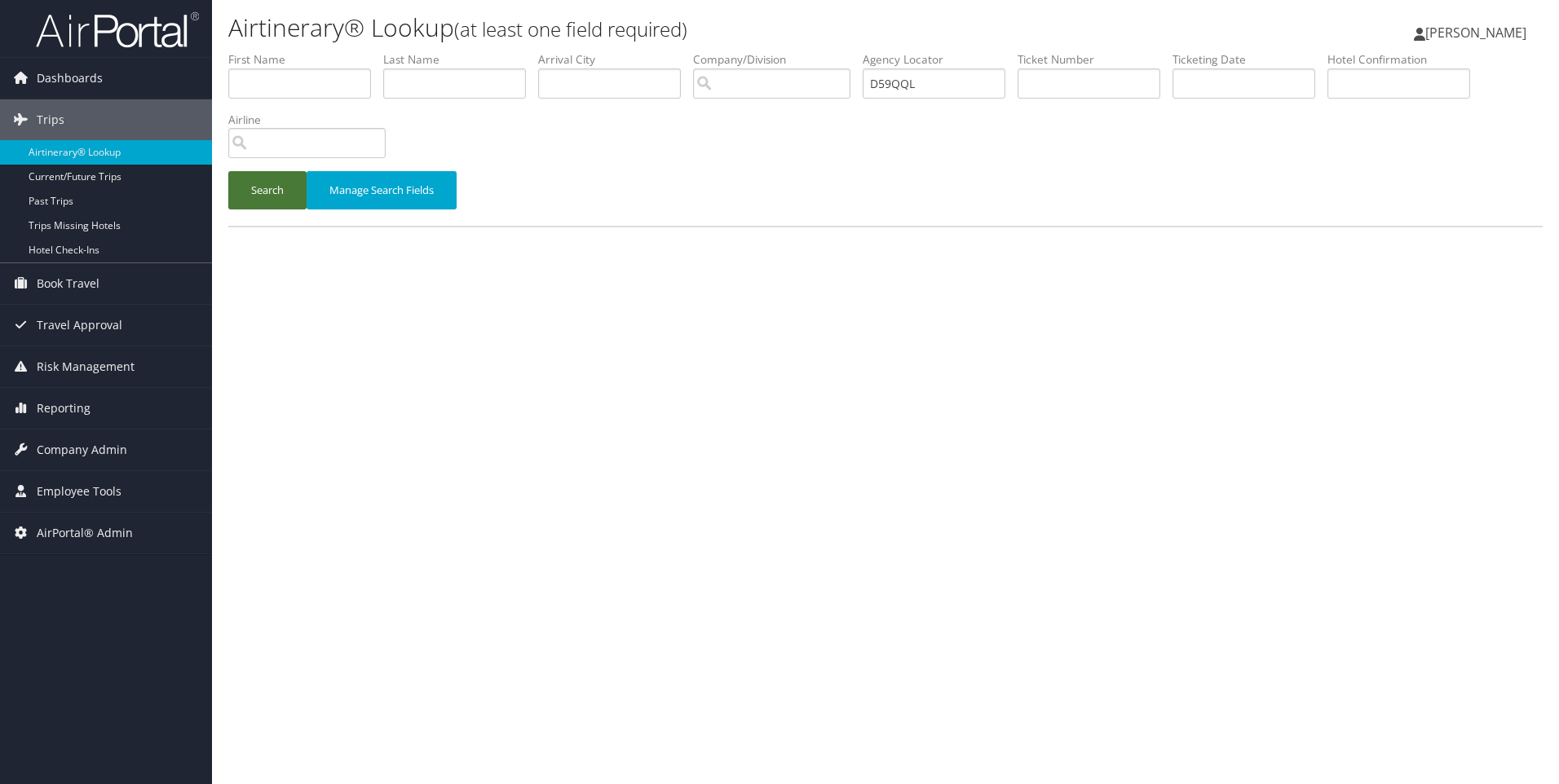
click at [276, 188] on button "Search" at bounding box center [267, 191] width 78 height 38
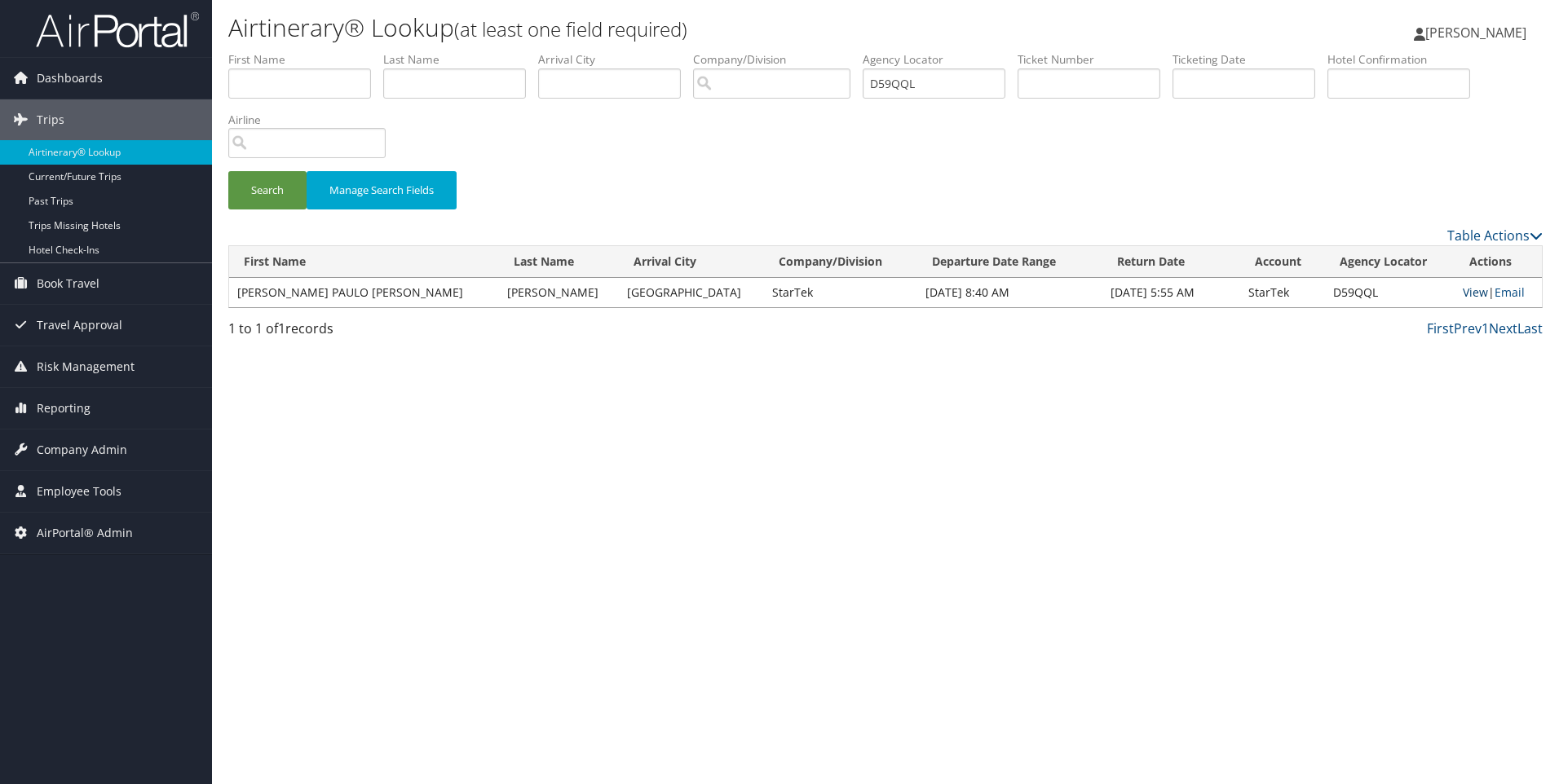
click at [1464, 298] on link "View" at bounding box center [1475, 292] width 25 height 16
drag, startPoint x: 959, startPoint y: 88, endPoint x: 796, endPoint y: 56, distance: 166.1
click at [796, 52] on ul "First Name Last Name Departure City Arrival City Company/Division Airport/City …" at bounding box center [886, 52] width 1315 height 0
paste input "1 513-651-1004"
type input "1 513-651-1004"
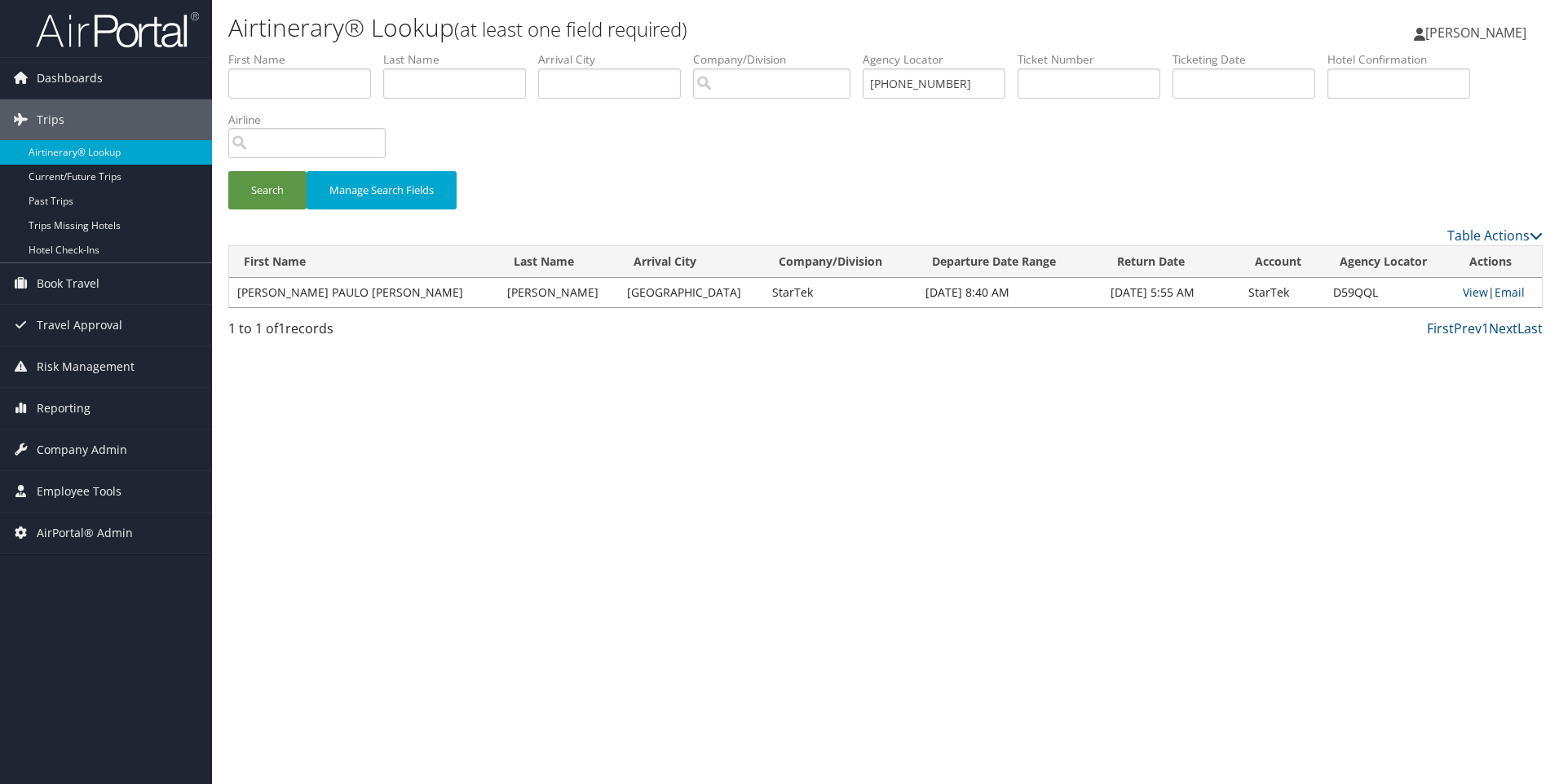
click at [1082, 381] on div "Airtinerary® Lookup (at least one field required) Sophia Cain Sophia Cain My Se…" at bounding box center [885, 392] width 1347 height 784
click at [1338, 298] on td "D59QQL" at bounding box center [1390, 293] width 130 height 30
copy td "D59QQL"
click at [81, 412] on span "Reporting" at bounding box center [63, 408] width 53 height 41
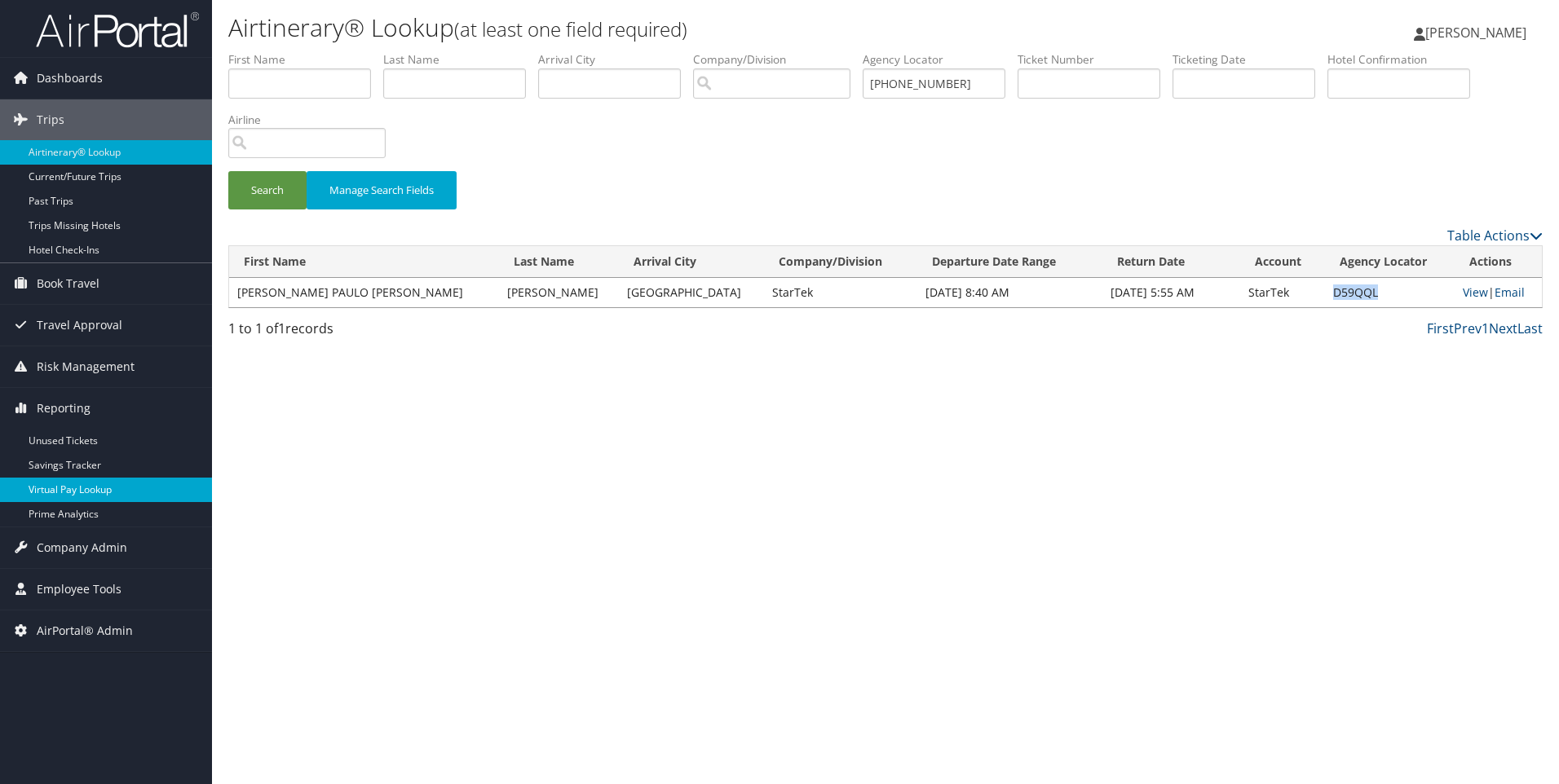
click at [95, 494] on link "Virtual Pay Lookup" at bounding box center [106, 490] width 212 height 24
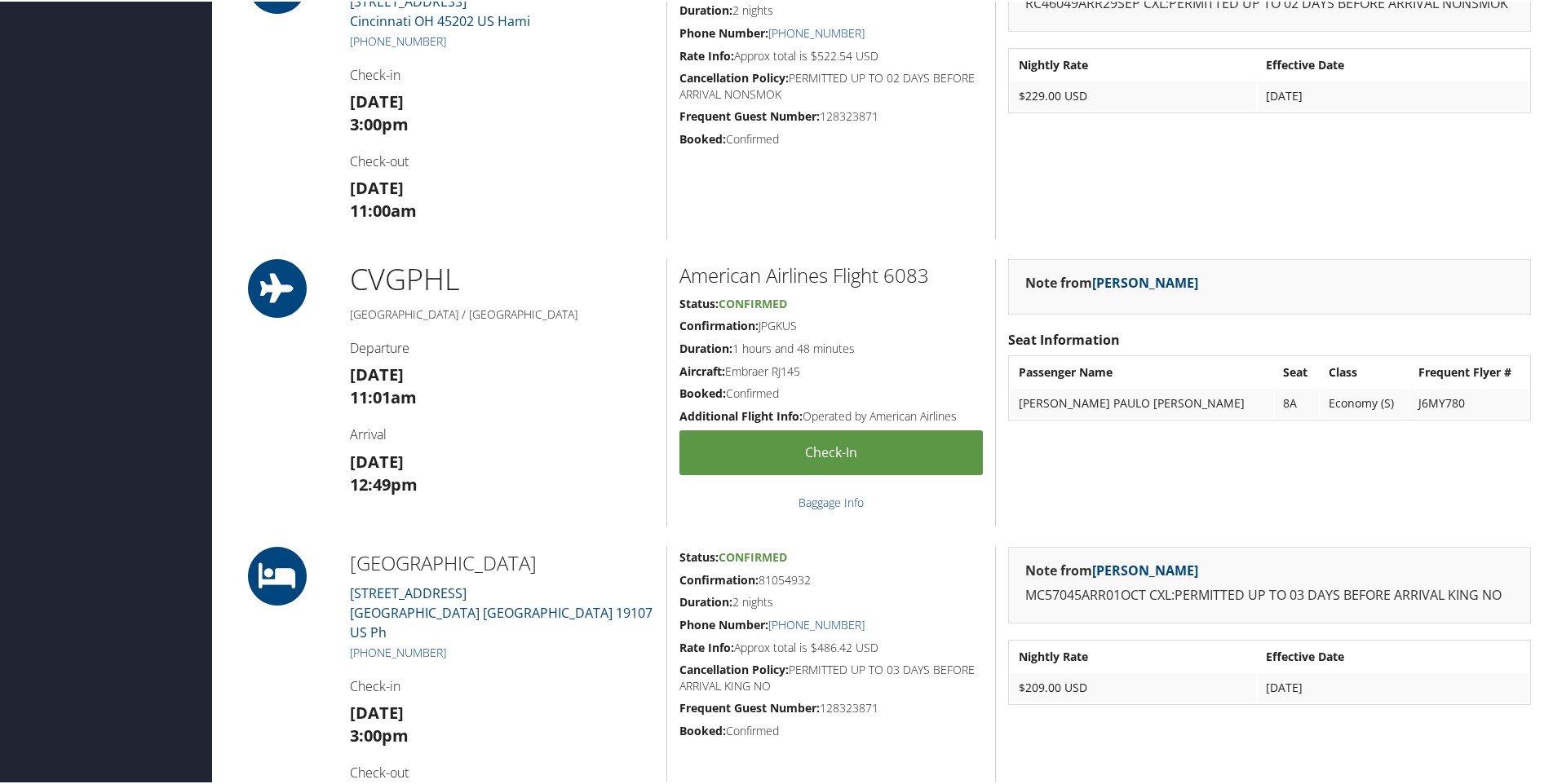
scroll to position [1411, 0]
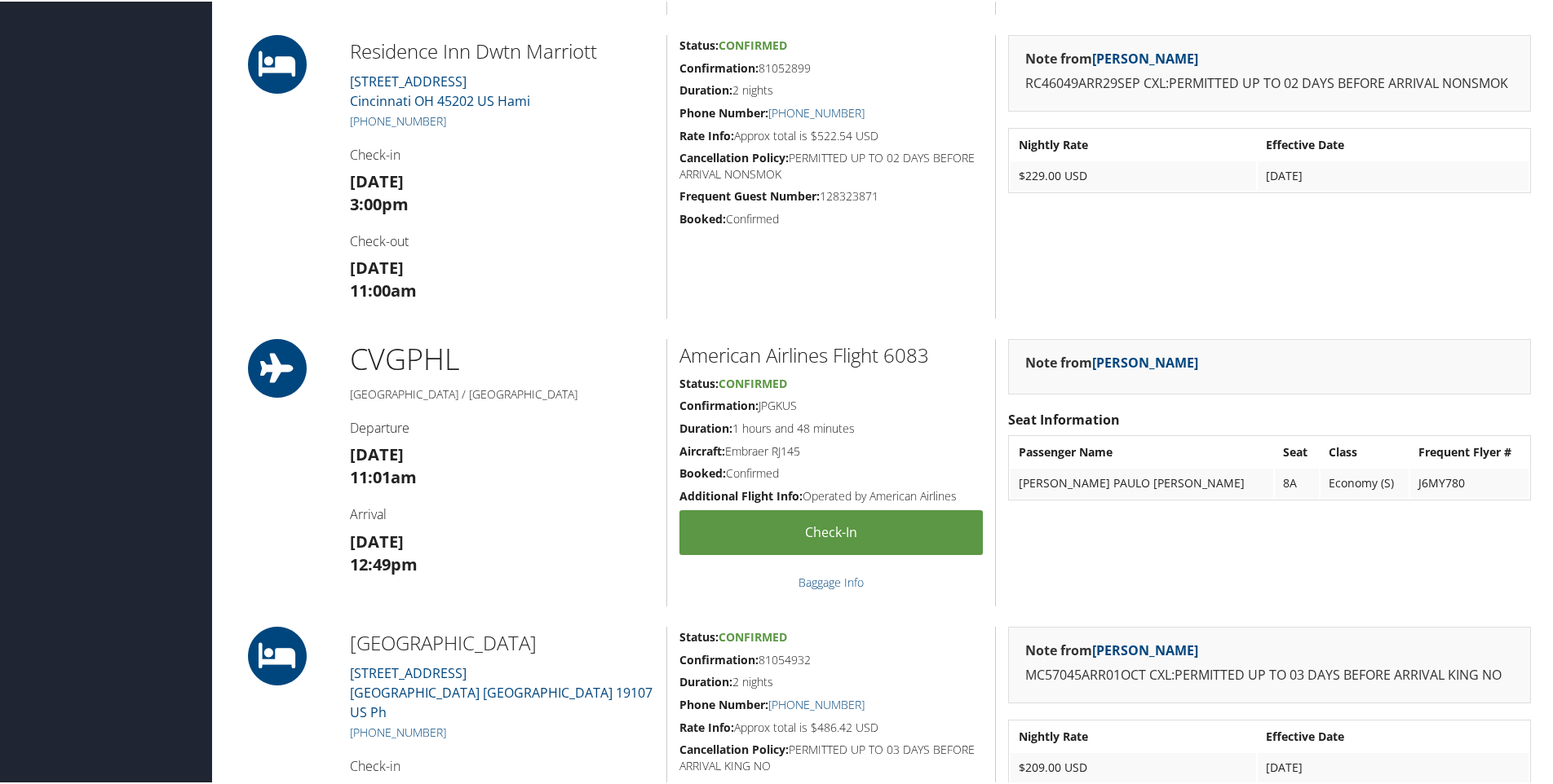
click at [491, 125] on h5 "[PHONE_NUMBER]" at bounding box center [502, 120] width 305 height 17
drag, startPoint x: 556, startPoint y: 102, endPoint x: 351, endPoint y: 89, distance: 205.4
click at [351, 89] on div "Residence [GEOGRAPHIC_DATA] [STREET_ADDRESS] [GEOGRAPHIC_DATA] [PHONE_NUMBER] C…" at bounding box center [502, 175] width 328 height 284
copy link "[STREET_ADDRESS] Hami"
click at [629, 423] on h4 "Departure" at bounding box center [502, 426] width 305 height 18
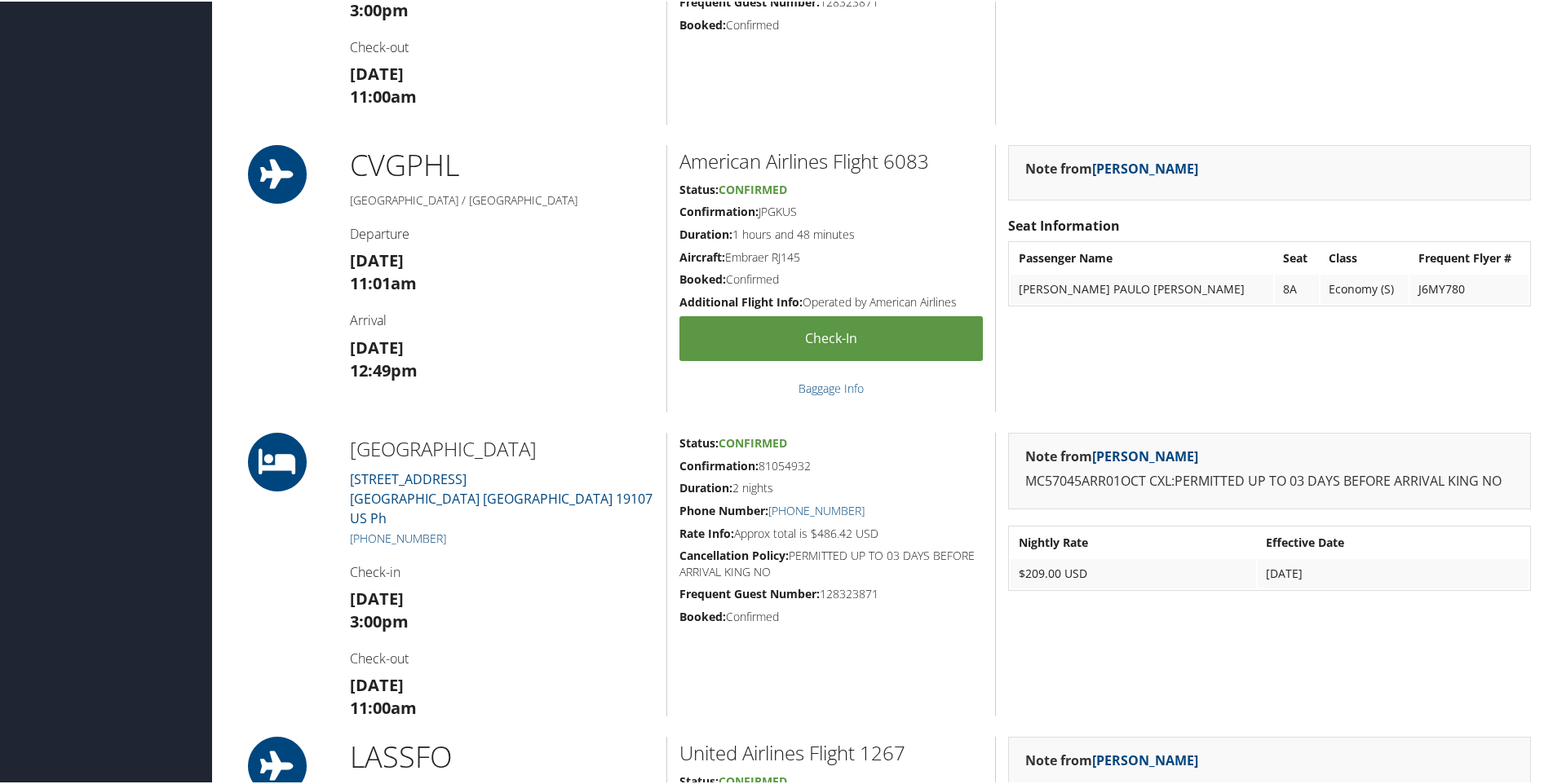
scroll to position [1737, 0]
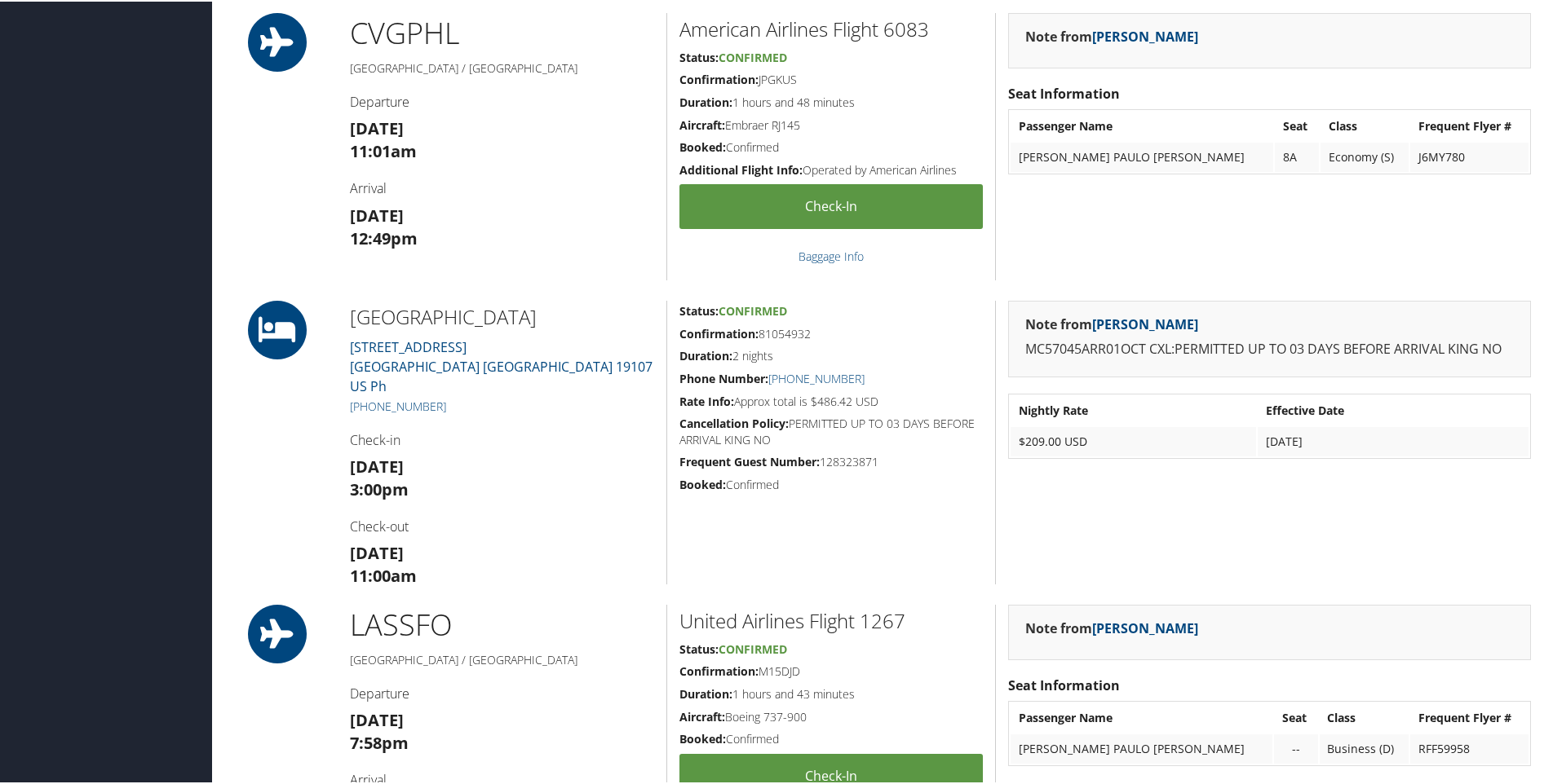
drag, startPoint x: 650, startPoint y: 322, endPoint x: 343, endPoint y: 317, distance: 307.0
click at [343, 317] on div "[GEOGRAPHIC_DATA] [STREET_ADDRESS] Ph [PHONE_NUMBER] Check-in [DATE] 3:00pm Che…" at bounding box center [502, 441] width 328 height 284
copy h2 "[GEOGRAPHIC_DATA]"
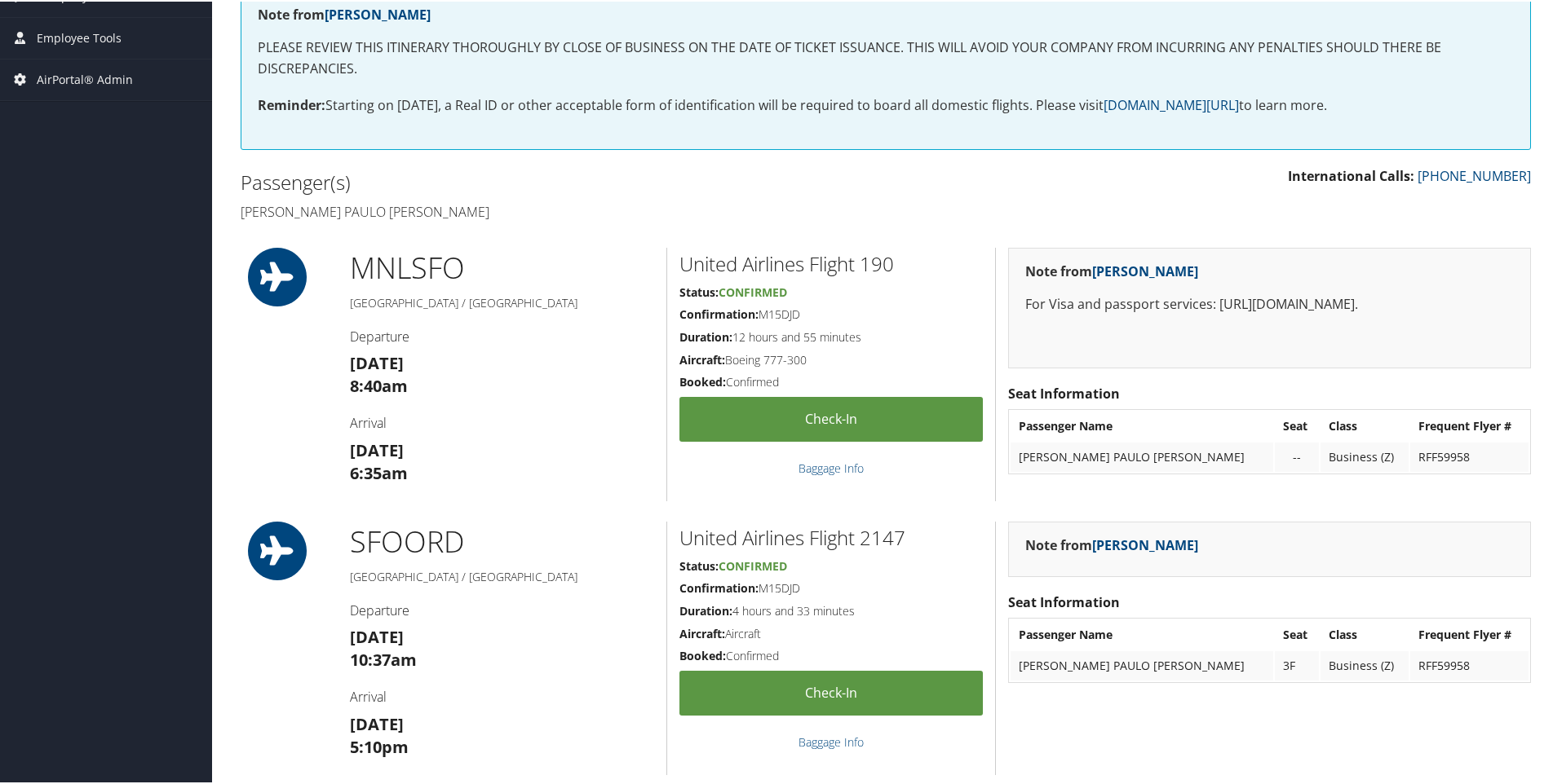
scroll to position [215, 0]
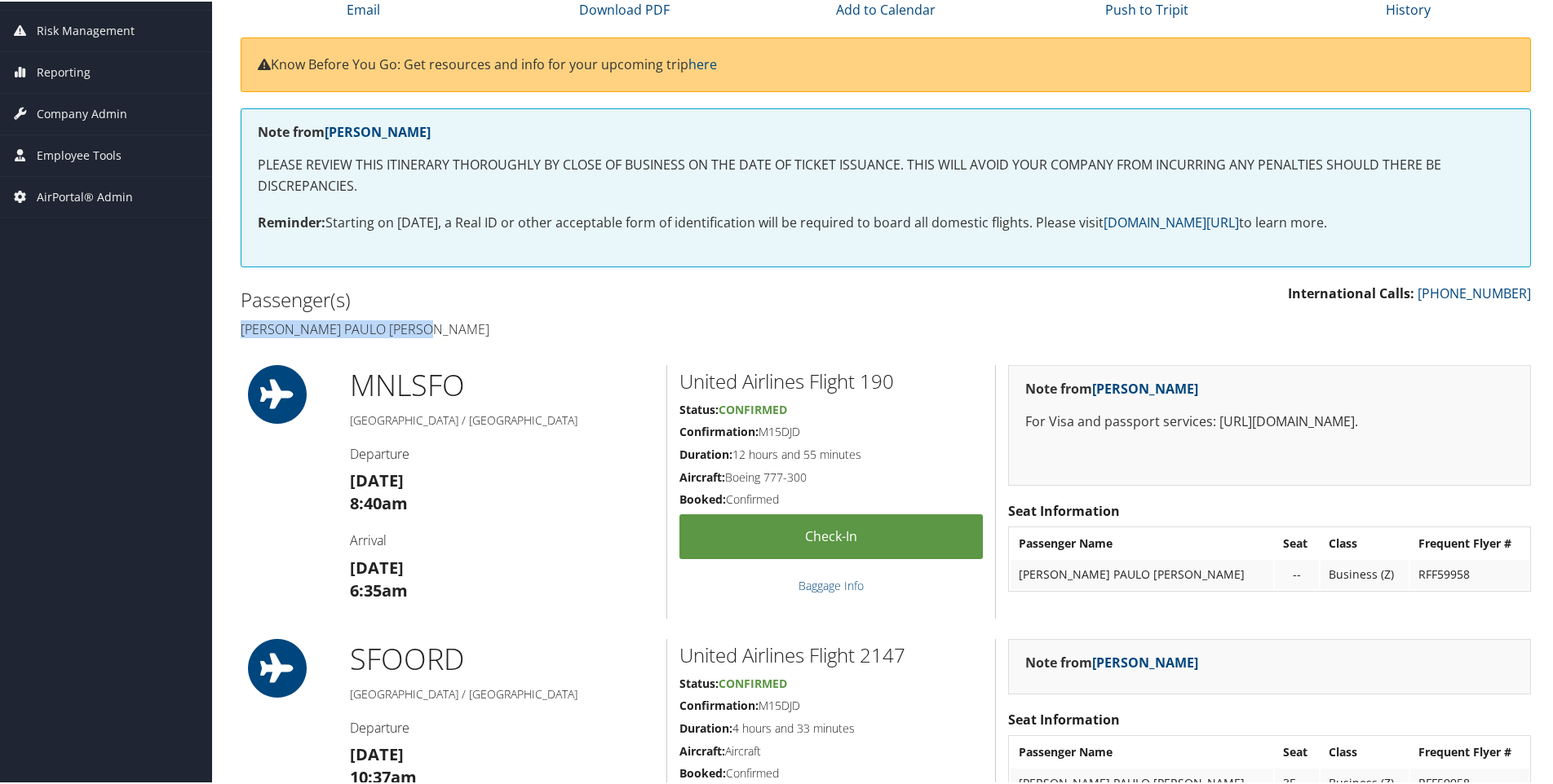
drag, startPoint x: 427, startPoint y: 326, endPoint x: 235, endPoint y: 328, distance: 192.0
click at [235, 328] on div "Passenger(s) [PERSON_NAME] paulo [PERSON_NAME]" at bounding box center [557, 312] width 657 height 61
copy h4 "[PERSON_NAME] paulo [PERSON_NAME]"
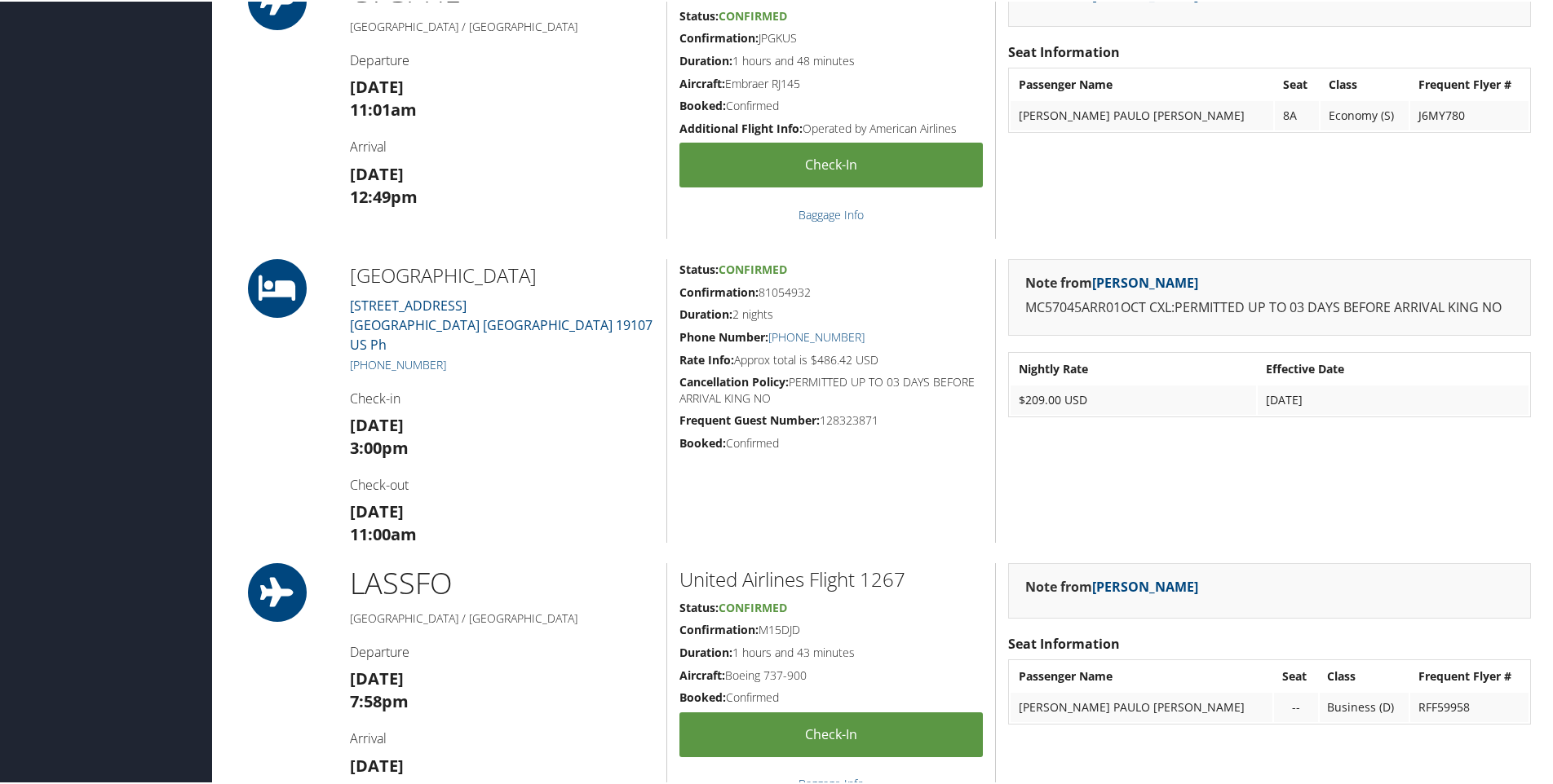
scroll to position [1781, 0]
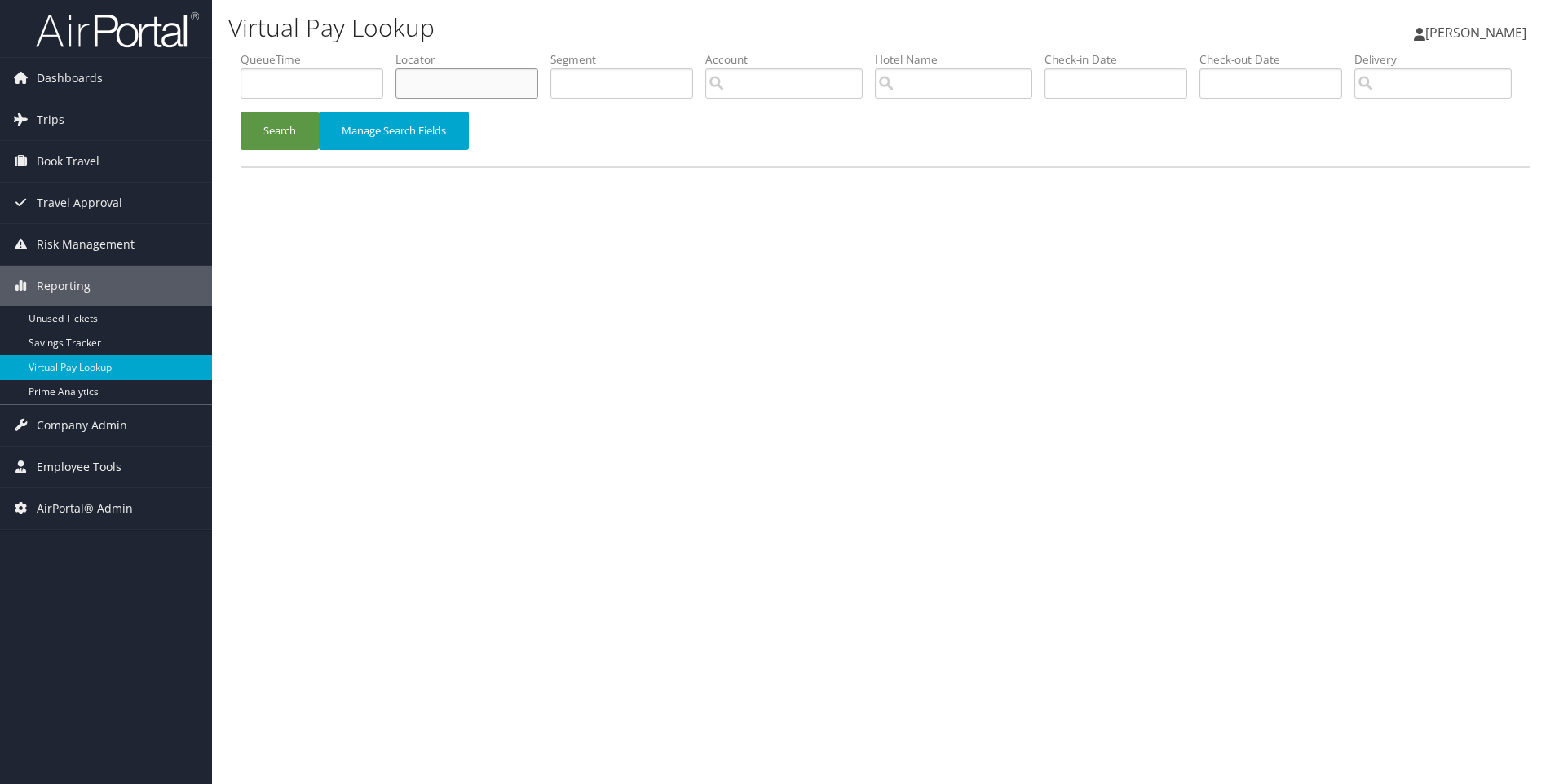
click at [486, 78] on input "text" at bounding box center [467, 83] width 143 height 30
paste input "DJ1N0B"
click at [241, 112] on button "Search" at bounding box center [279, 131] width 78 height 38
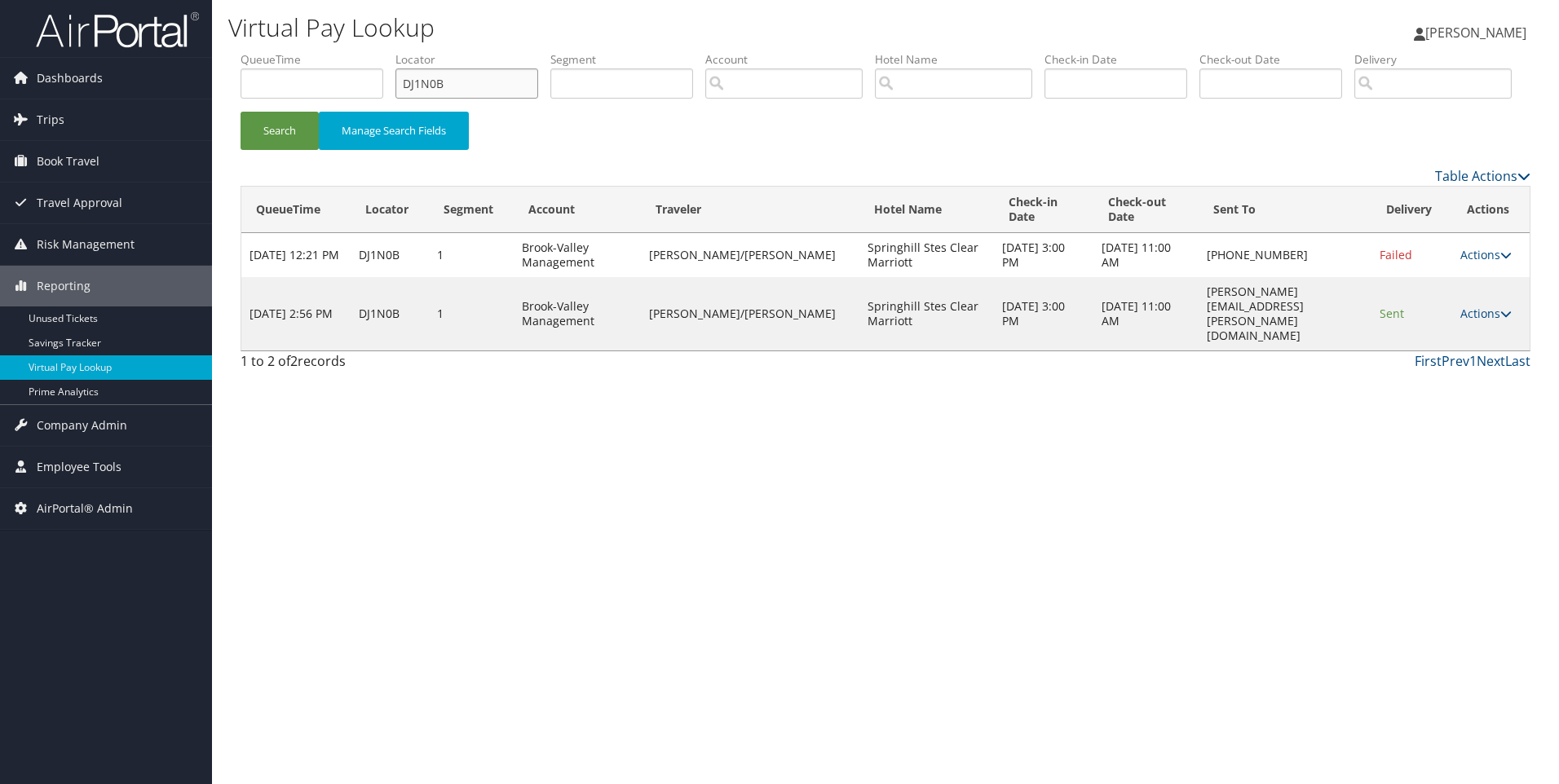
drag, startPoint x: 510, startPoint y: 83, endPoint x: 341, endPoint y: 102, distance: 170.1
click at [341, 52] on ul "QueueTime Locator DJ1N0B Segment Account Traveler Hotel Name Check-in Date Chec…" at bounding box center [886, 52] width 1290 height 0
paste input "FF6Y"
click at [241, 112] on button "Search" at bounding box center [279, 131] width 78 height 38
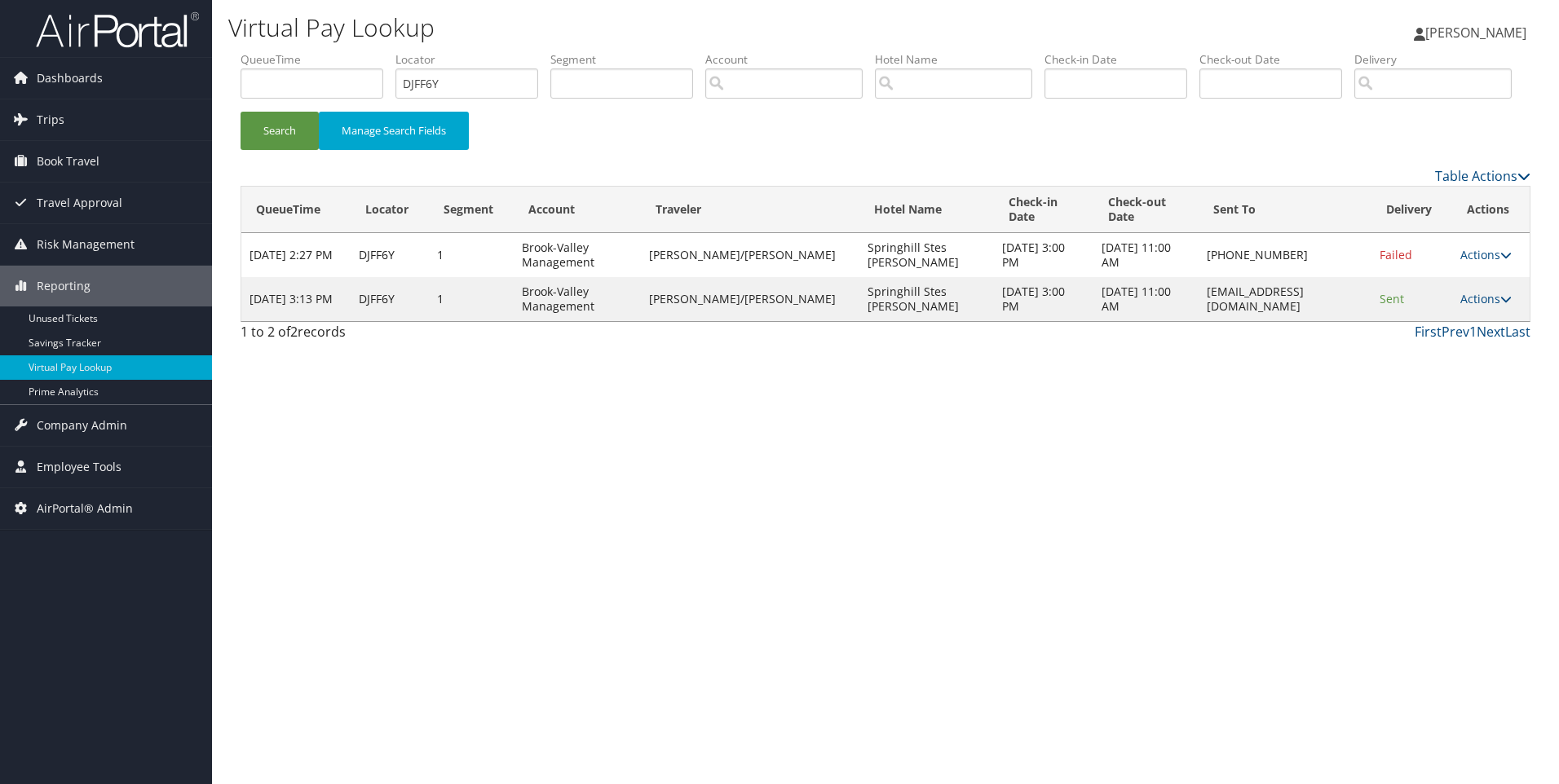
drag, startPoint x: 1345, startPoint y: 370, endPoint x: 1137, endPoint y: 371, distance: 208.0
click at [1199, 321] on td "springhillsarasota@arkhospitality.com" at bounding box center [1285, 299] width 172 height 44
copy td "springhillsarasota@arkhospitality.com"
click at [1487, 306] on link "Actions" at bounding box center [1486, 299] width 52 height 16
click at [1459, 470] on div "Virtual Pay Lookup Sophia Cain Sophia Cain My Settings Travel Agency Contacts L…" at bounding box center [885, 392] width 1347 height 784
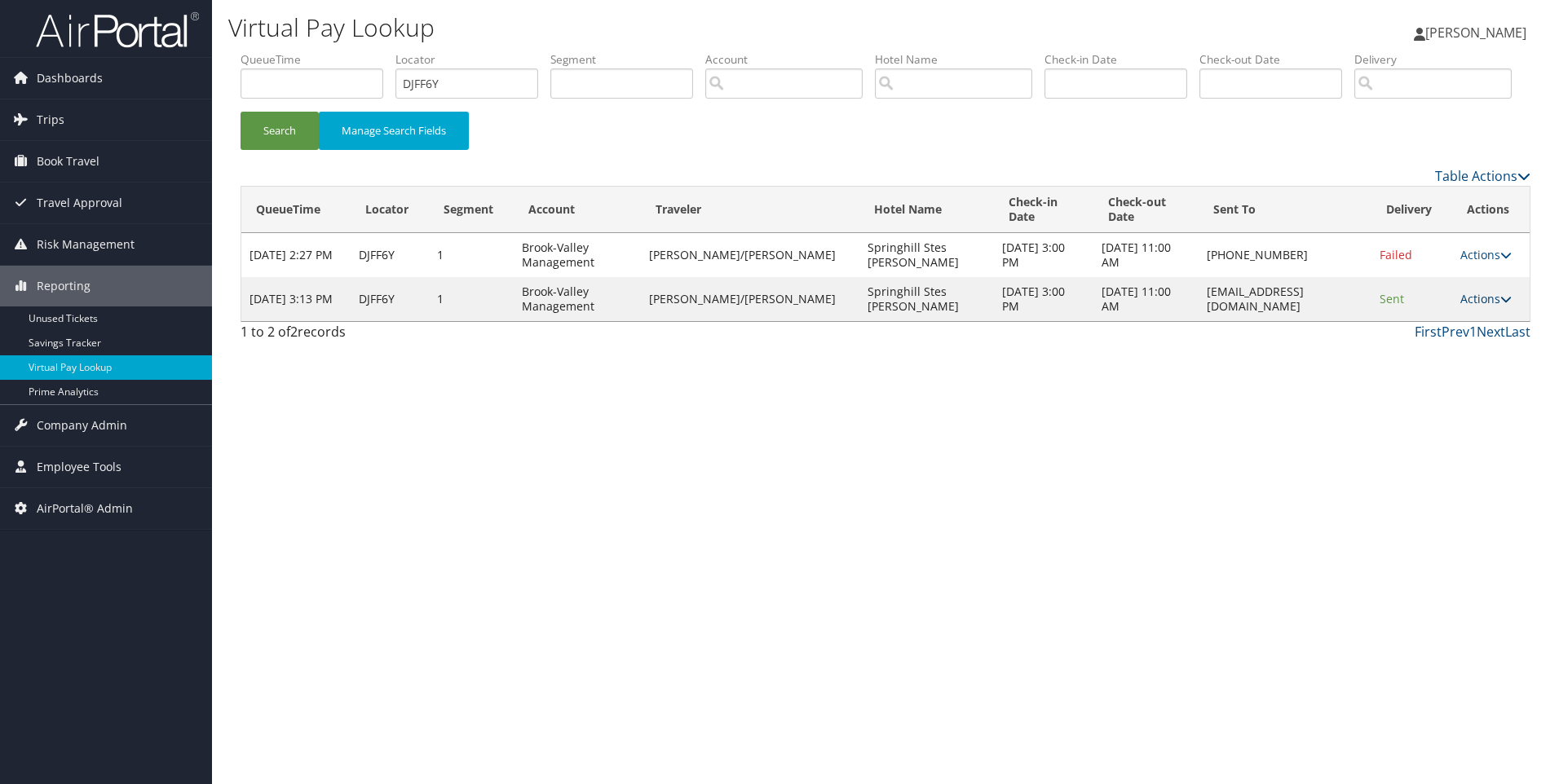
click at [1479, 306] on link "Actions" at bounding box center [1486, 299] width 52 height 16
click at [1464, 392] on link "View Itinerary" at bounding box center [1455, 378] width 102 height 28
drag, startPoint x: 486, startPoint y: 83, endPoint x: 323, endPoint y: 72, distance: 163.4
click at [323, 52] on ul "QueueTime Locator DJFF6Y Segment Account Traveler Hotel Name Check-in Date Chec…" at bounding box center [886, 52] width 1290 height 0
paste input "1N0B"
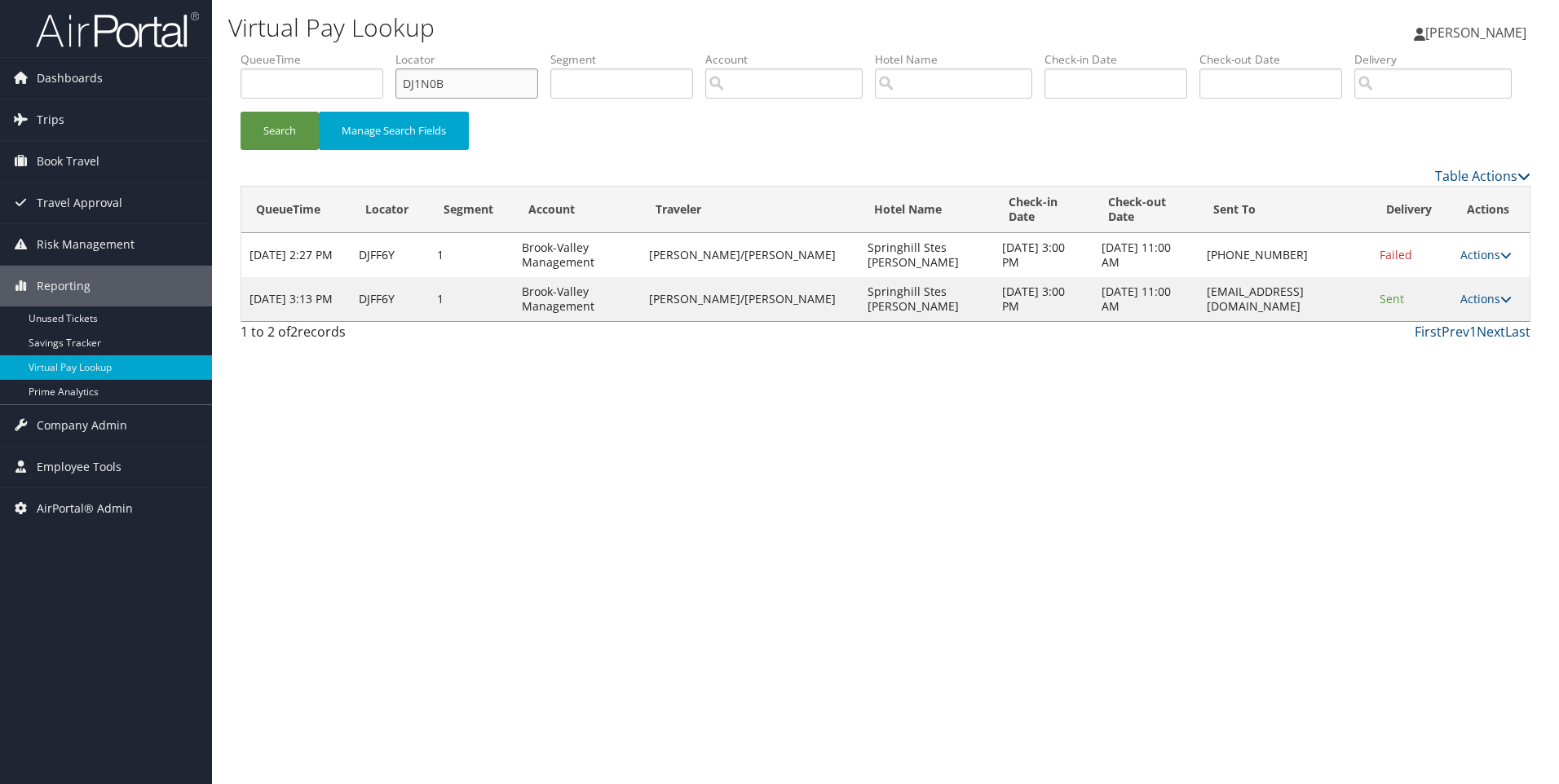
click at [241, 112] on button "Search" at bounding box center [279, 131] width 78 height 38
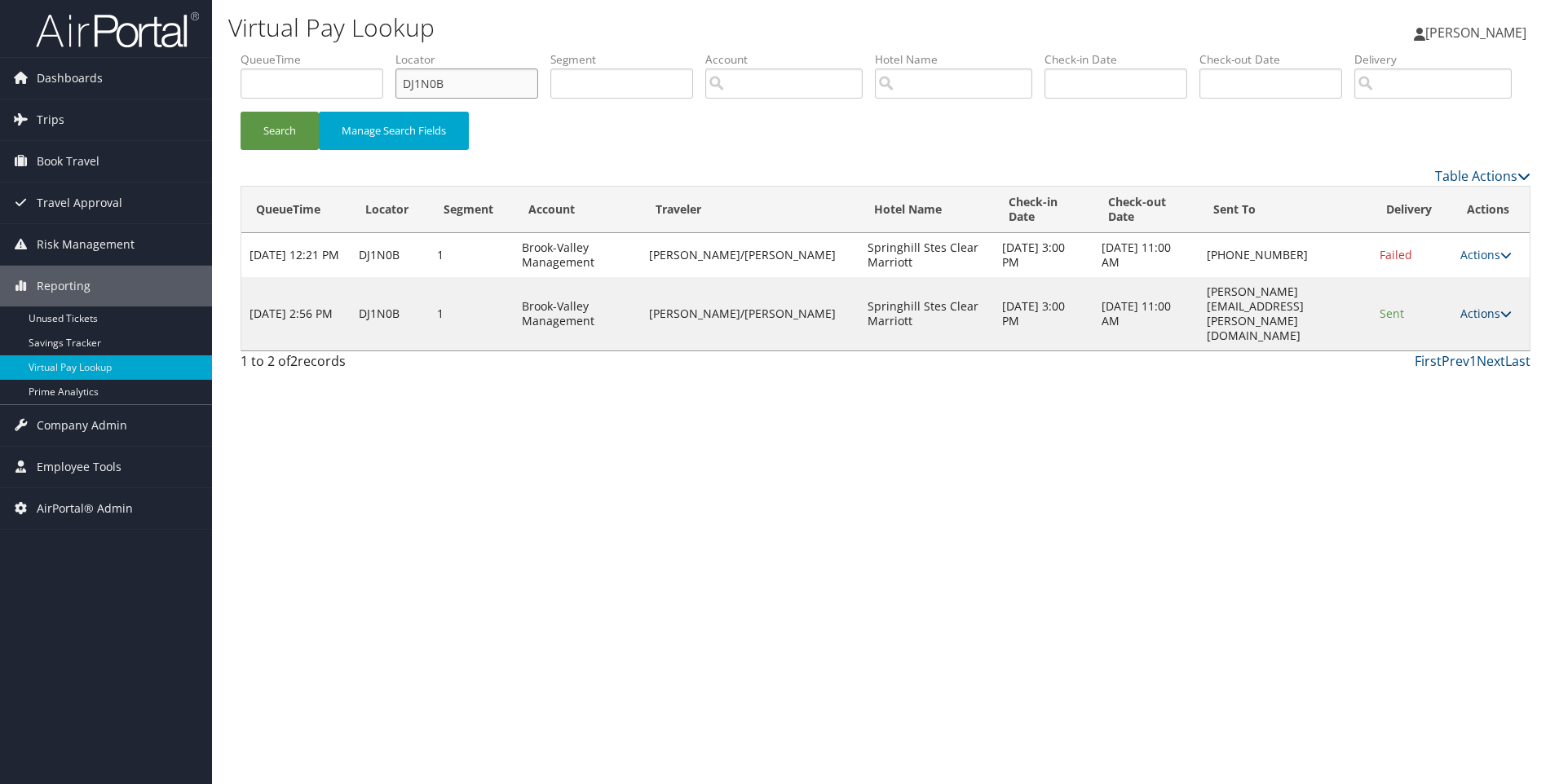
type input "DJ1N0B"
click at [1504, 319] on icon at bounding box center [1506, 313] width 11 height 11
click at [1436, 392] on link "View Itinerary" at bounding box center [1454, 378] width 102 height 28
drag, startPoint x: 1340, startPoint y: 356, endPoint x: 1143, endPoint y: 376, distance: 198.0
click at [1143, 351] on tr "Sep 23, 2025 2:56 PM DJ1N0B 1 Brook-Valley Management MCFADDEN/RAINEY Springhil…" at bounding box center [886, 314] width 1289 height 74
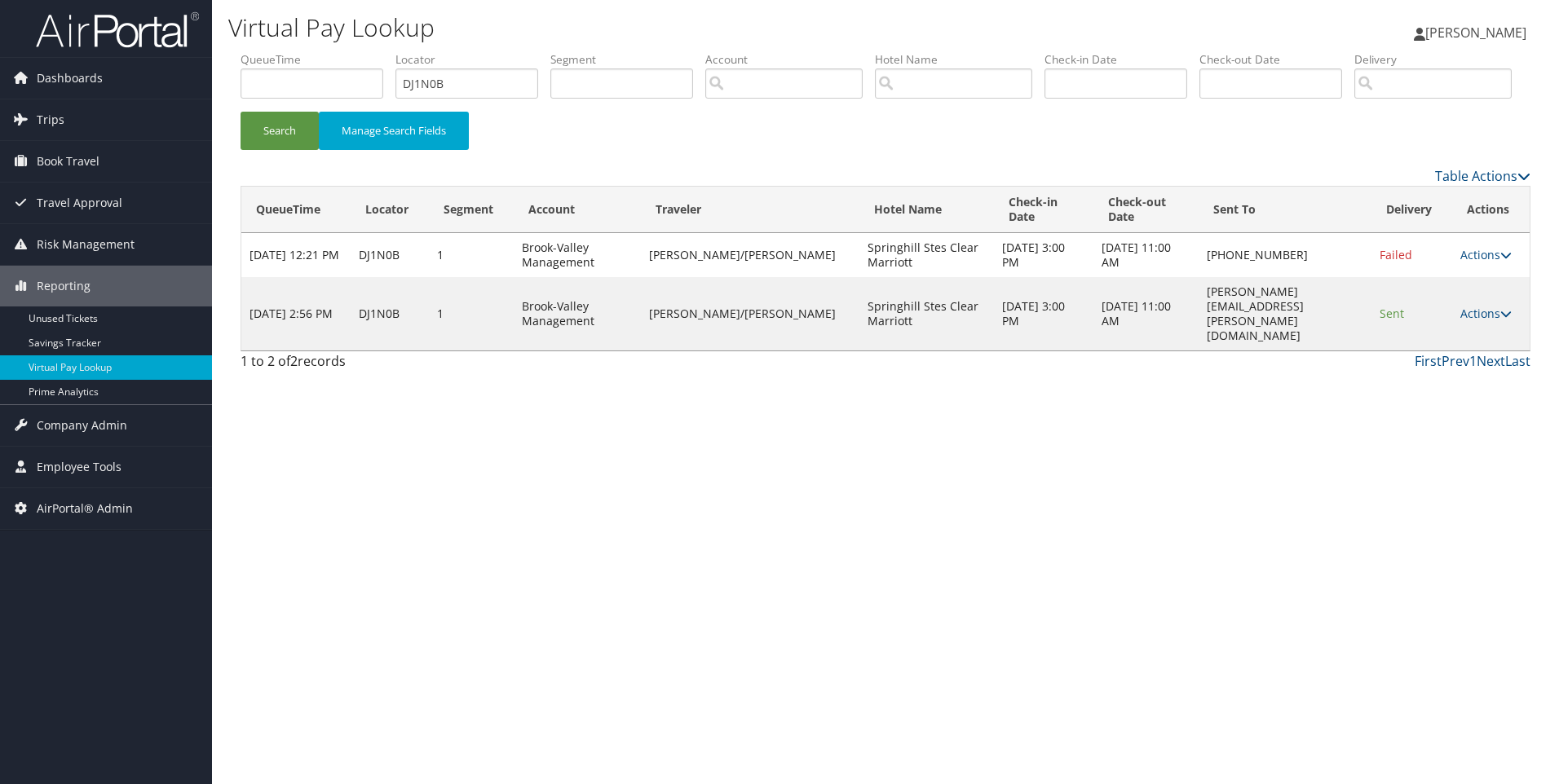
copy tr "latonya.flemming@marriott.com"
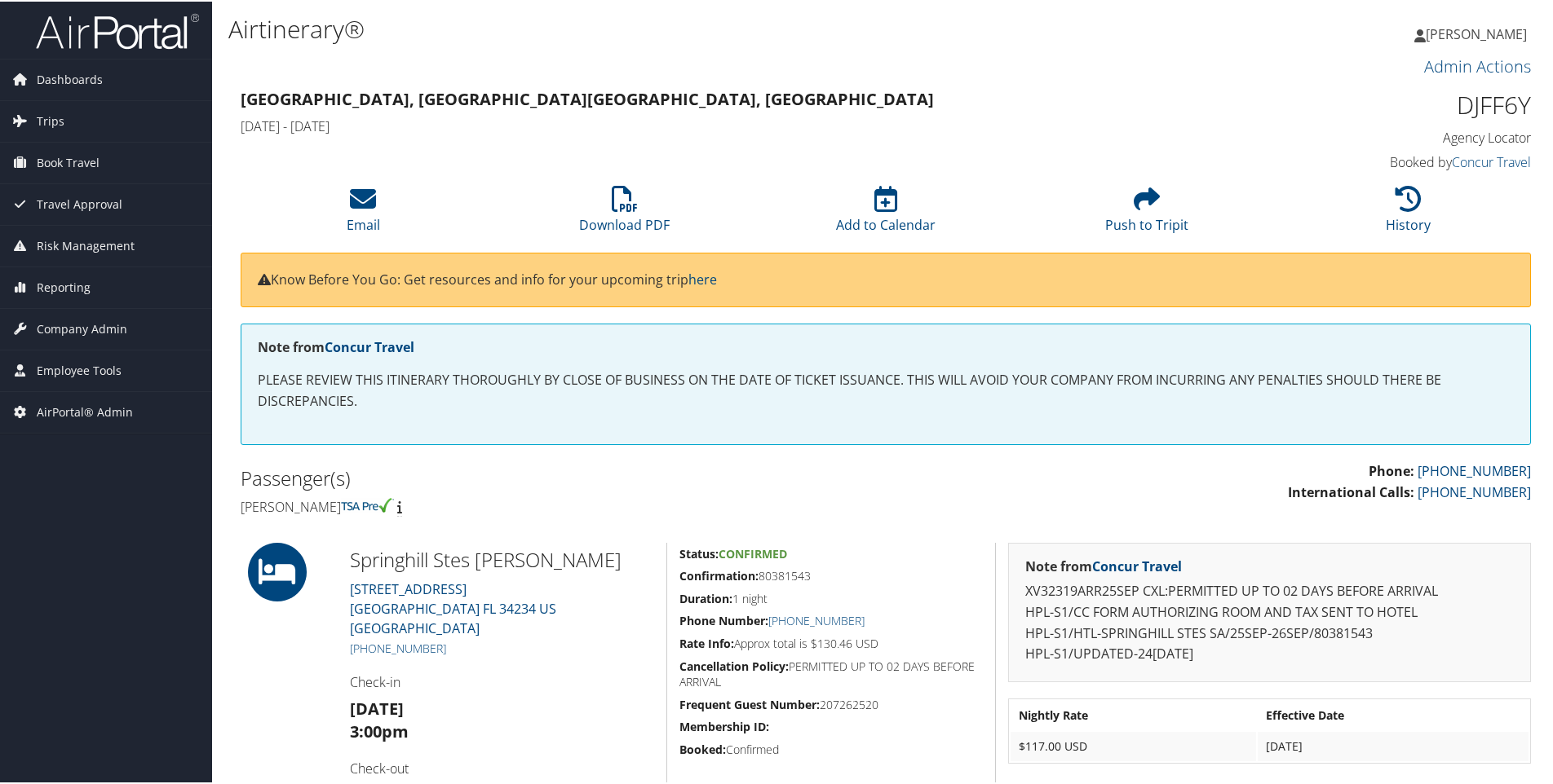
click at [308, 508] on h4 "[PERSON_NAME]" at bounding box center [557, 505] width 633 height 18
copy h4 "[PERSON_NAME]"
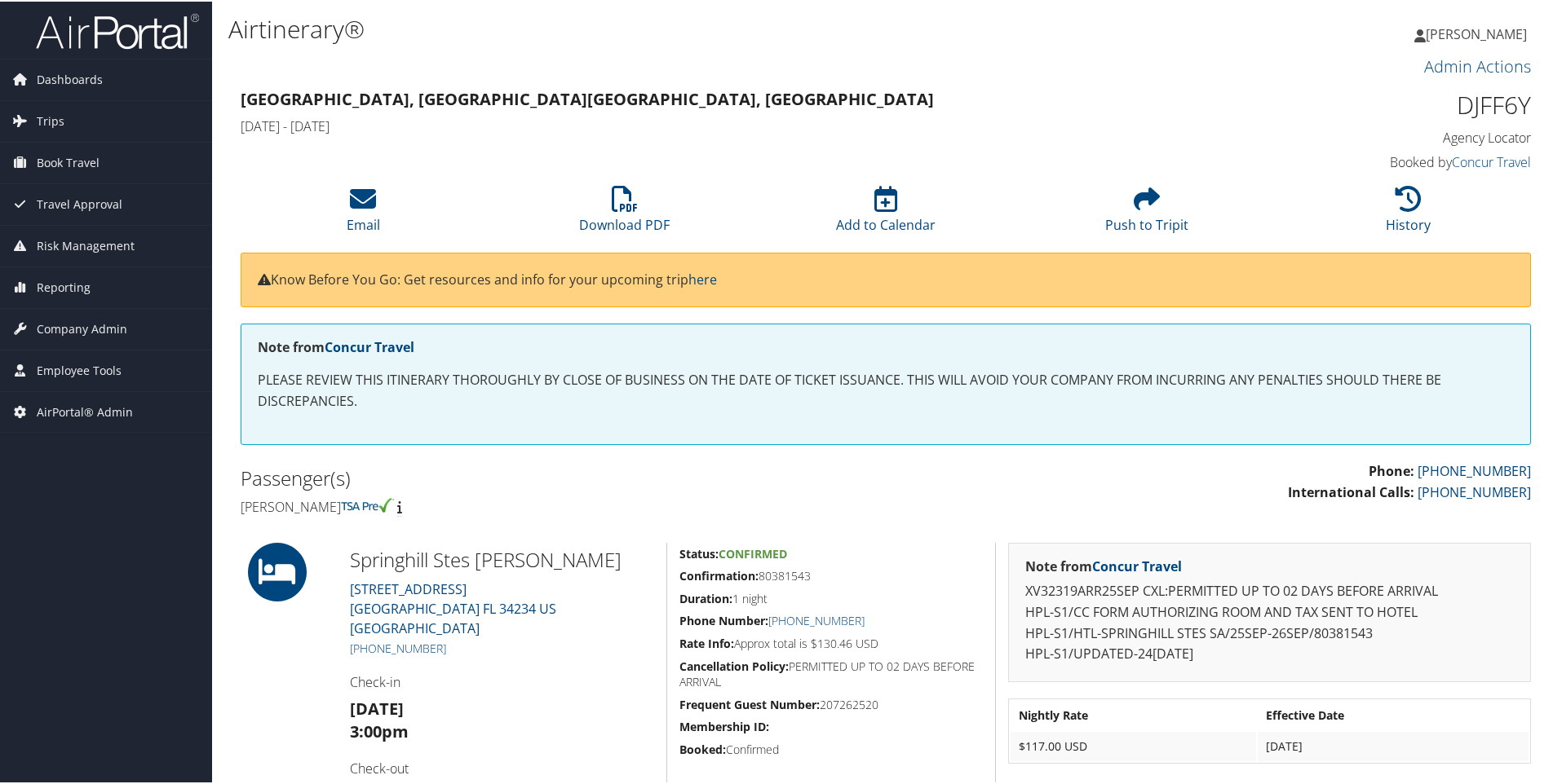
click at [308, 508] on h4 "[PERSON_NAME]" at bounding box center [557, 505] width 633 height 18
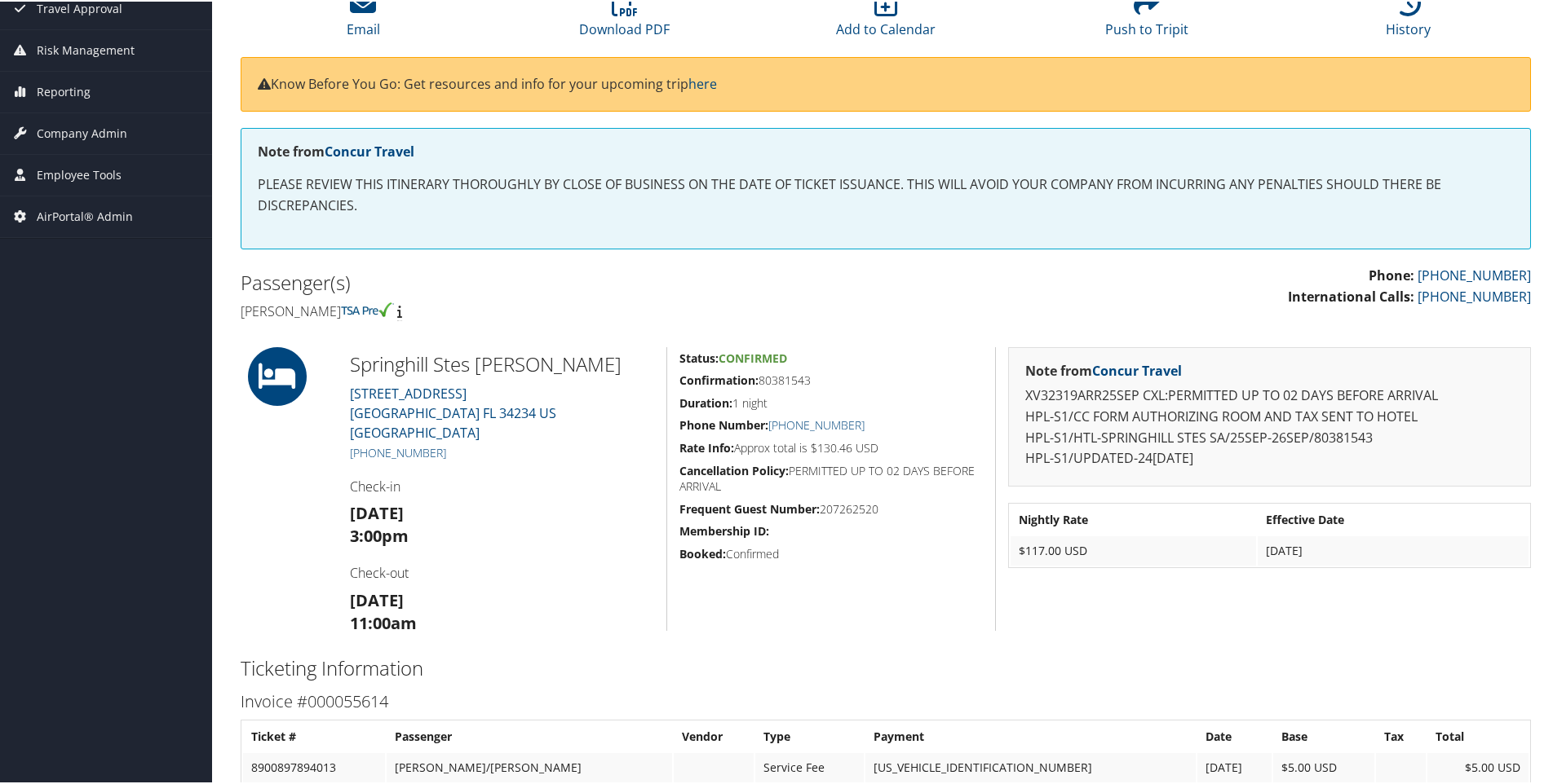
click at [781, 368] on div "Status: Confirmed Confirmation: 80381543 Duration: 1 night Phone Number: +1 (94…" at bounding box center [830, 487] width 328 height 284
copy h5 "80381543"
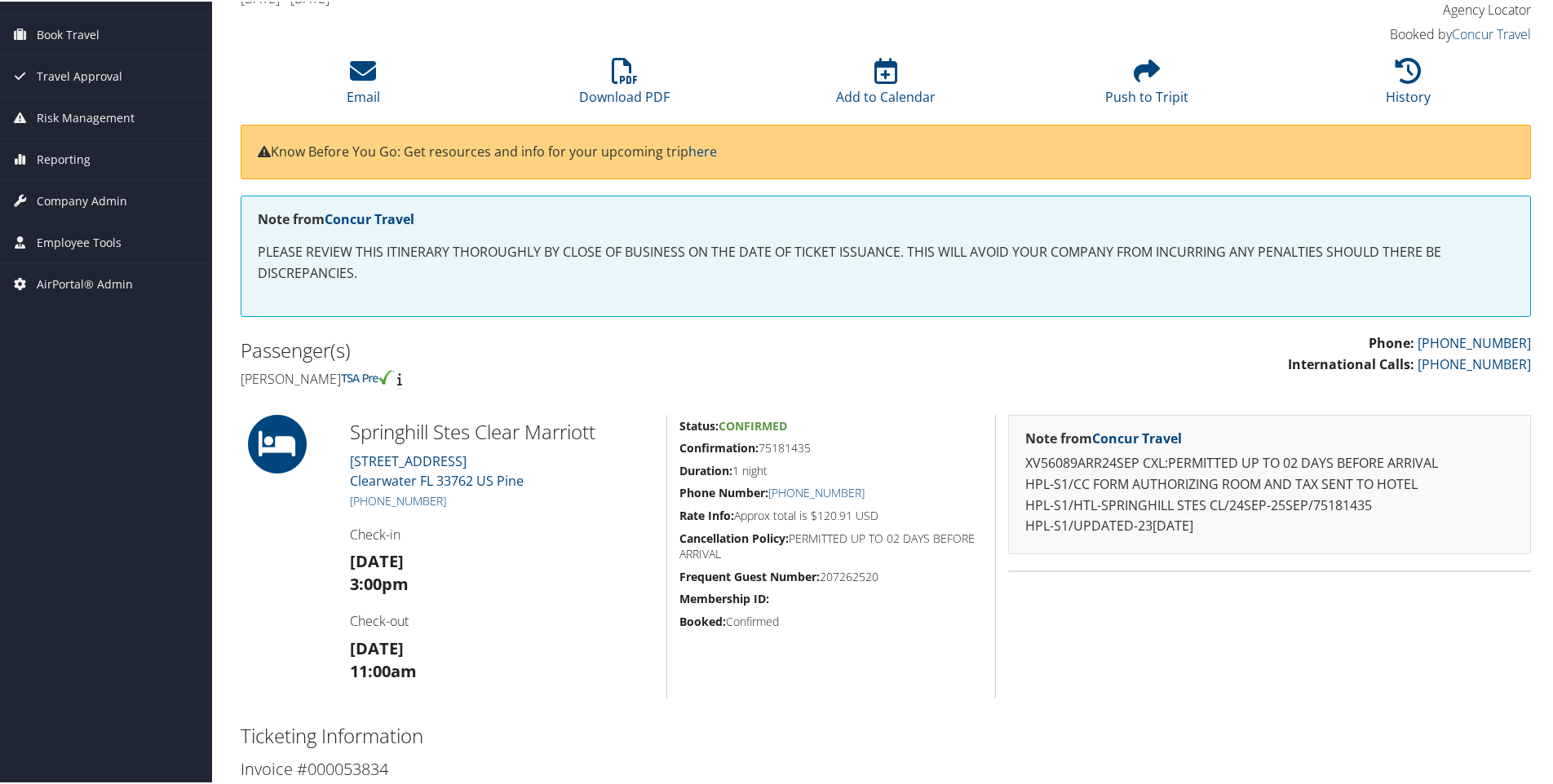
scroll to position [130, 0]
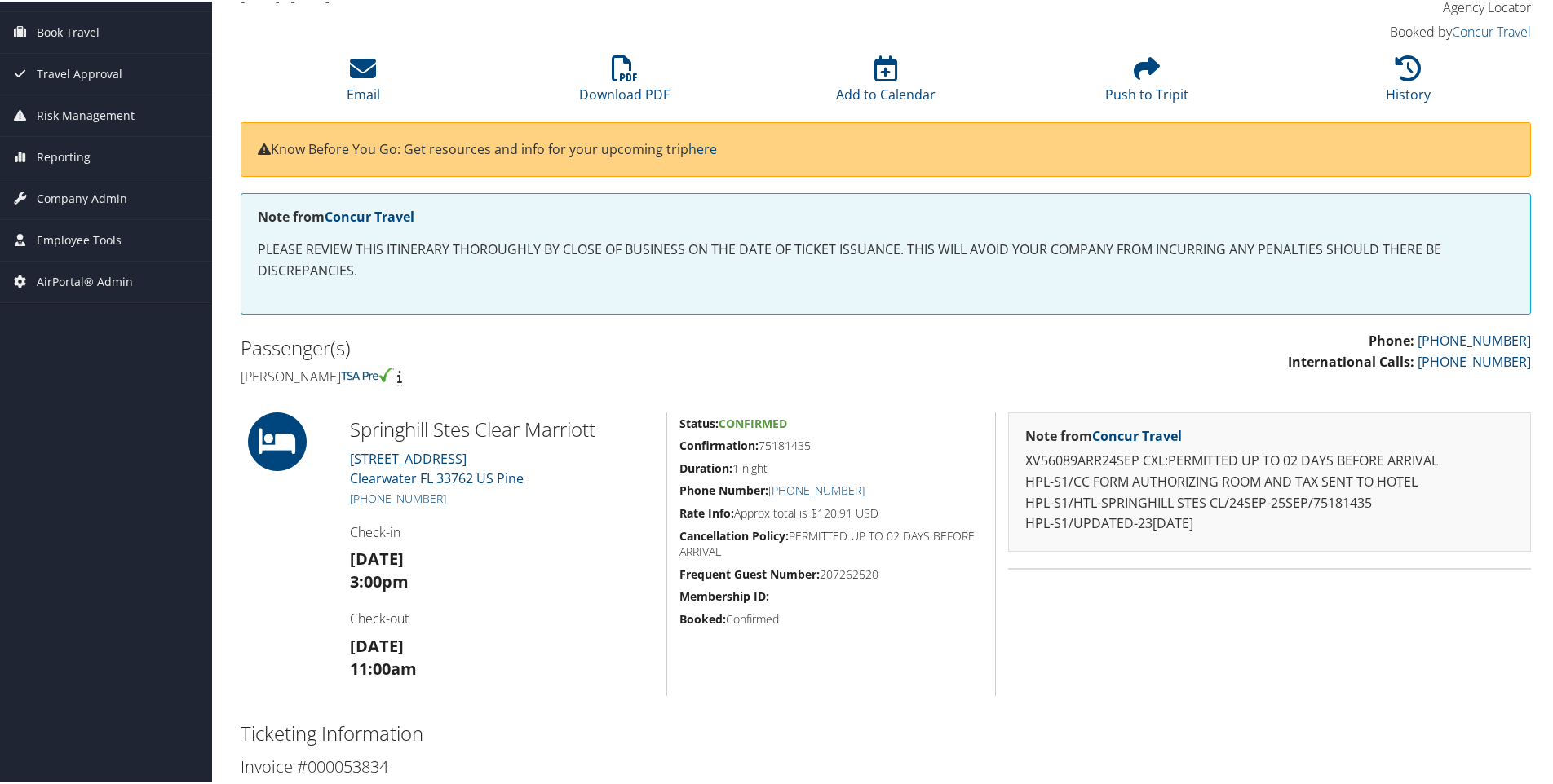
click at [794, 444] on h5 "Confirmation: 75181435" at bounding box center [831, 444] width 304 height 17
copy h5 "75181435"
